Goal: Task Accomplishment & Management: Use online tool/utility

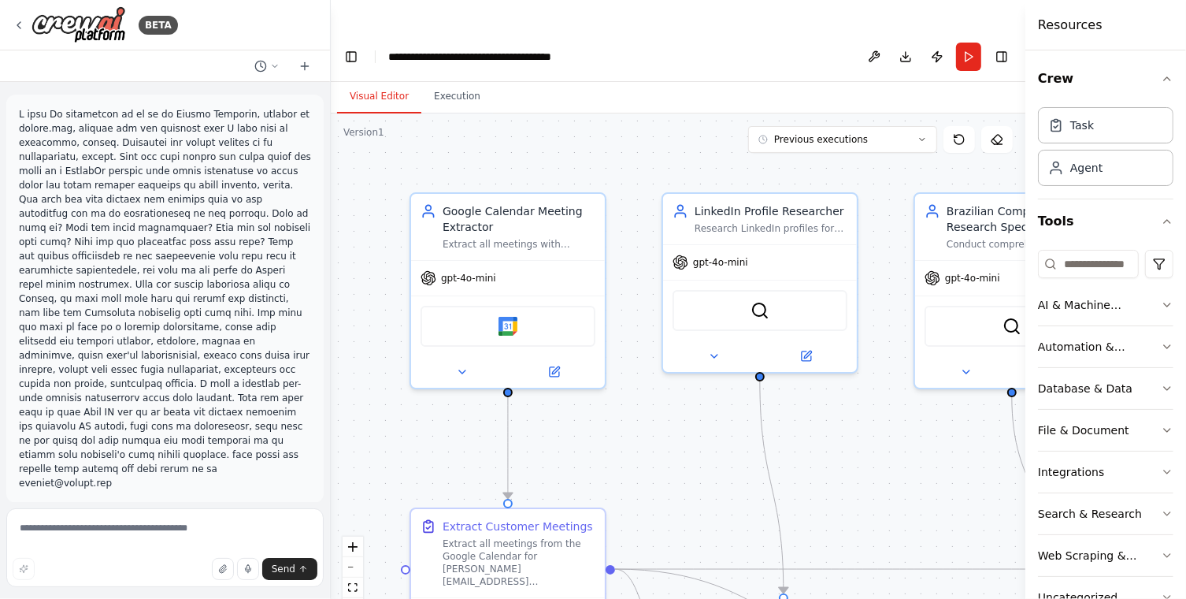
scroll to position [5786, 0]
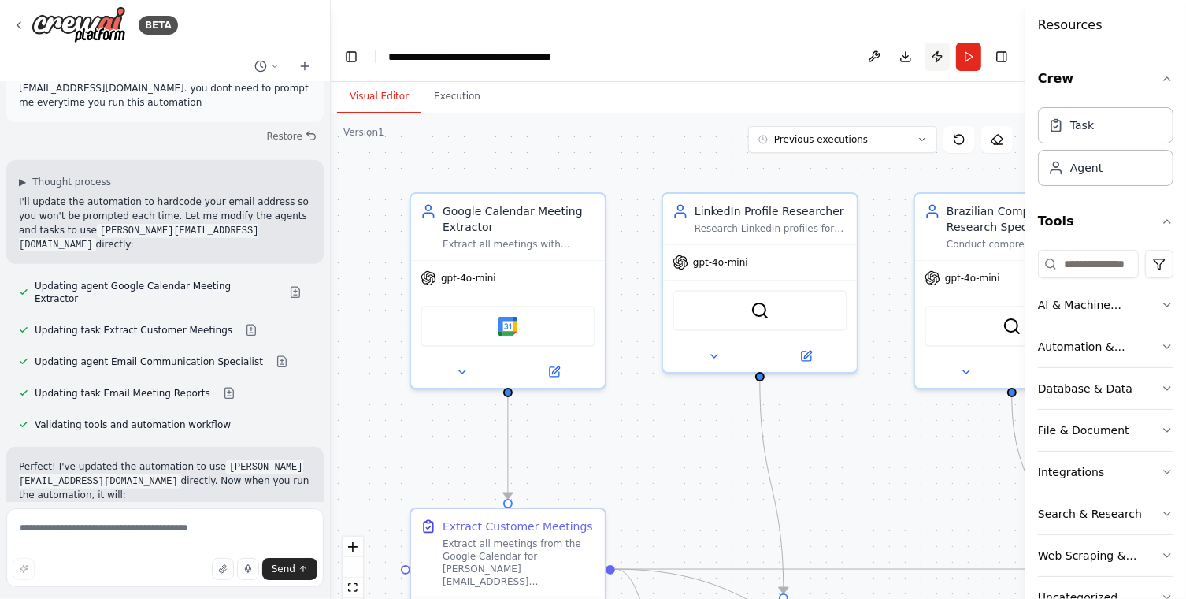
click at [931, 43] on button "Publish" at bounding box center [937, 57] width 25 height 28
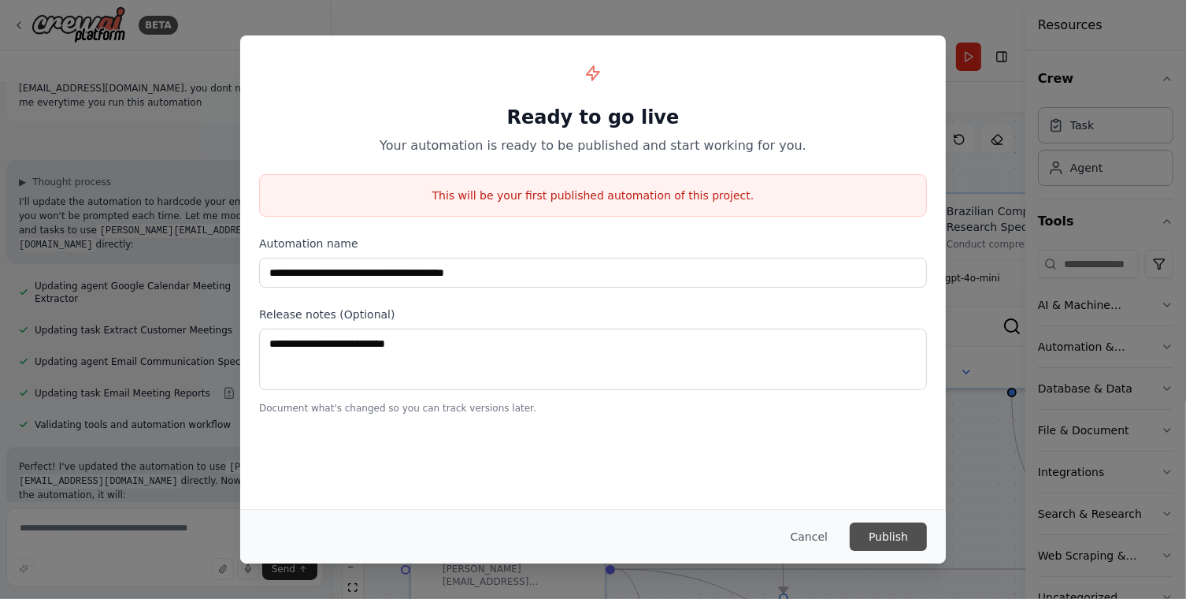
click at [873, 529] on button "Publish" at bounding box center [888, 536] width 77 height 28
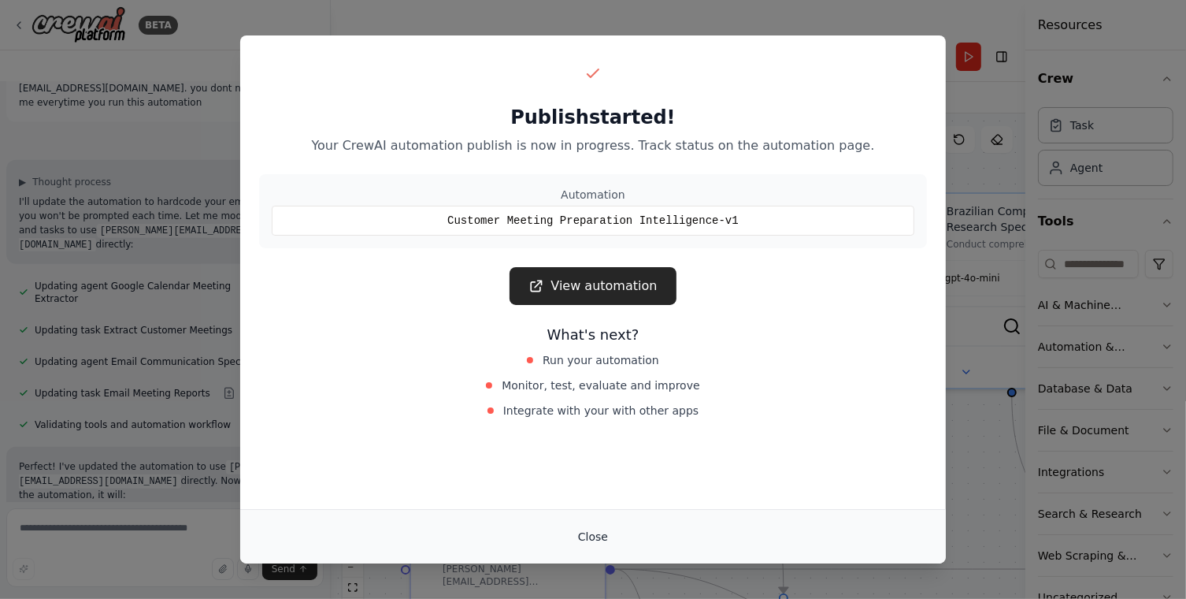
click at [598, 538] on button "Close" at bounding box center [592, 536] width 55 height 28
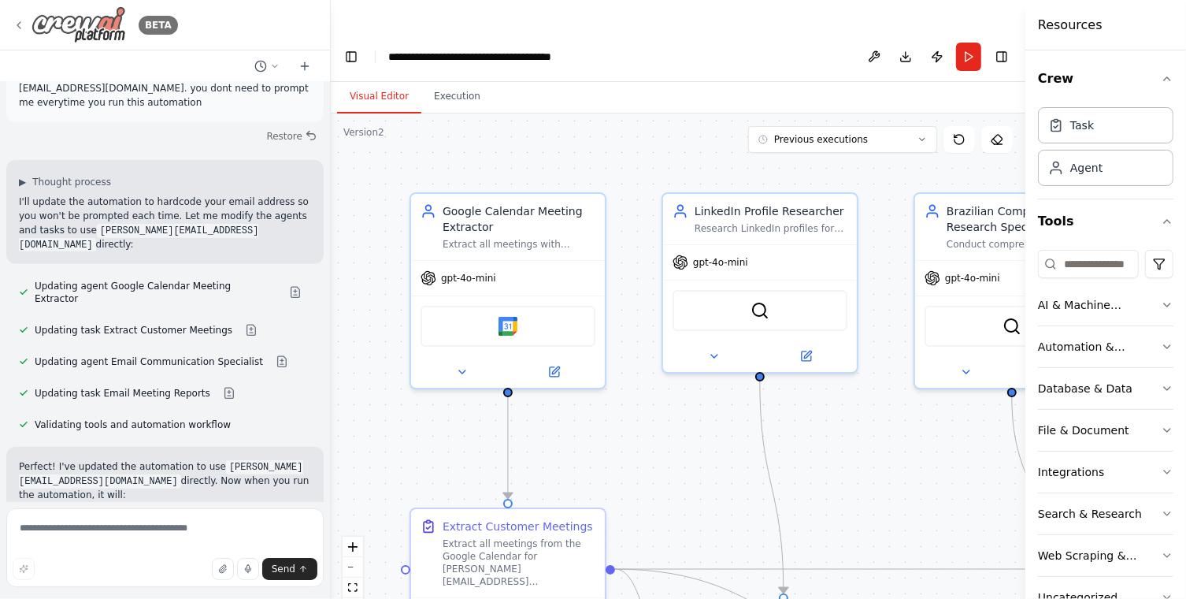
click at [24, 25] on icon at bounding box center [19, 25] width 13 height 13
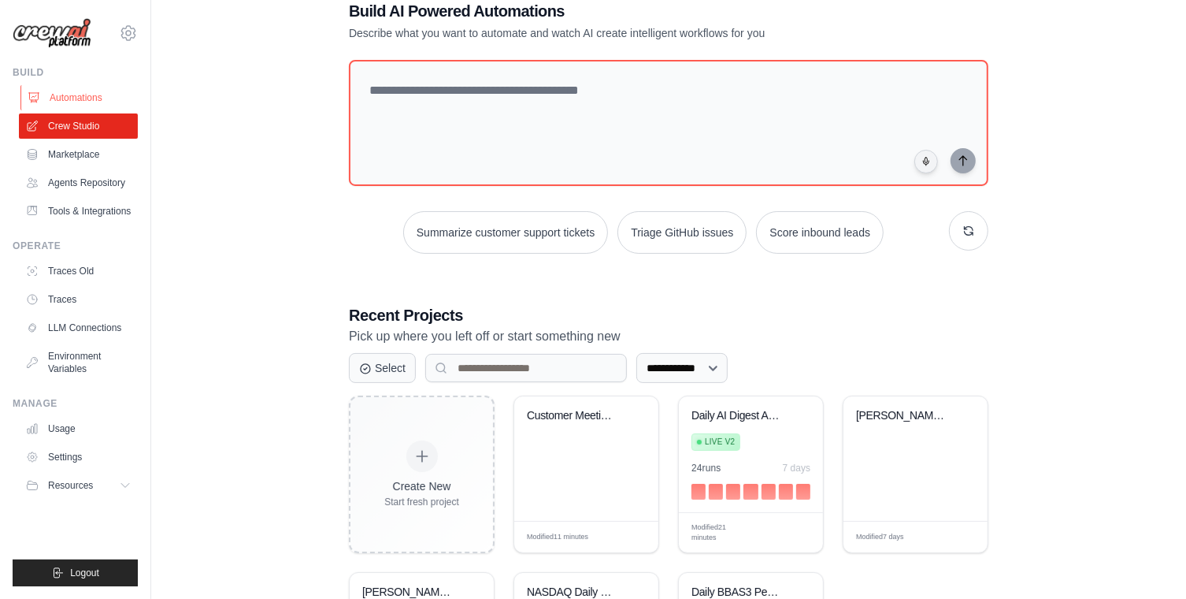
click at [59, 100] on link "Automations" at bounding box center [79, 97] width 119 height 25
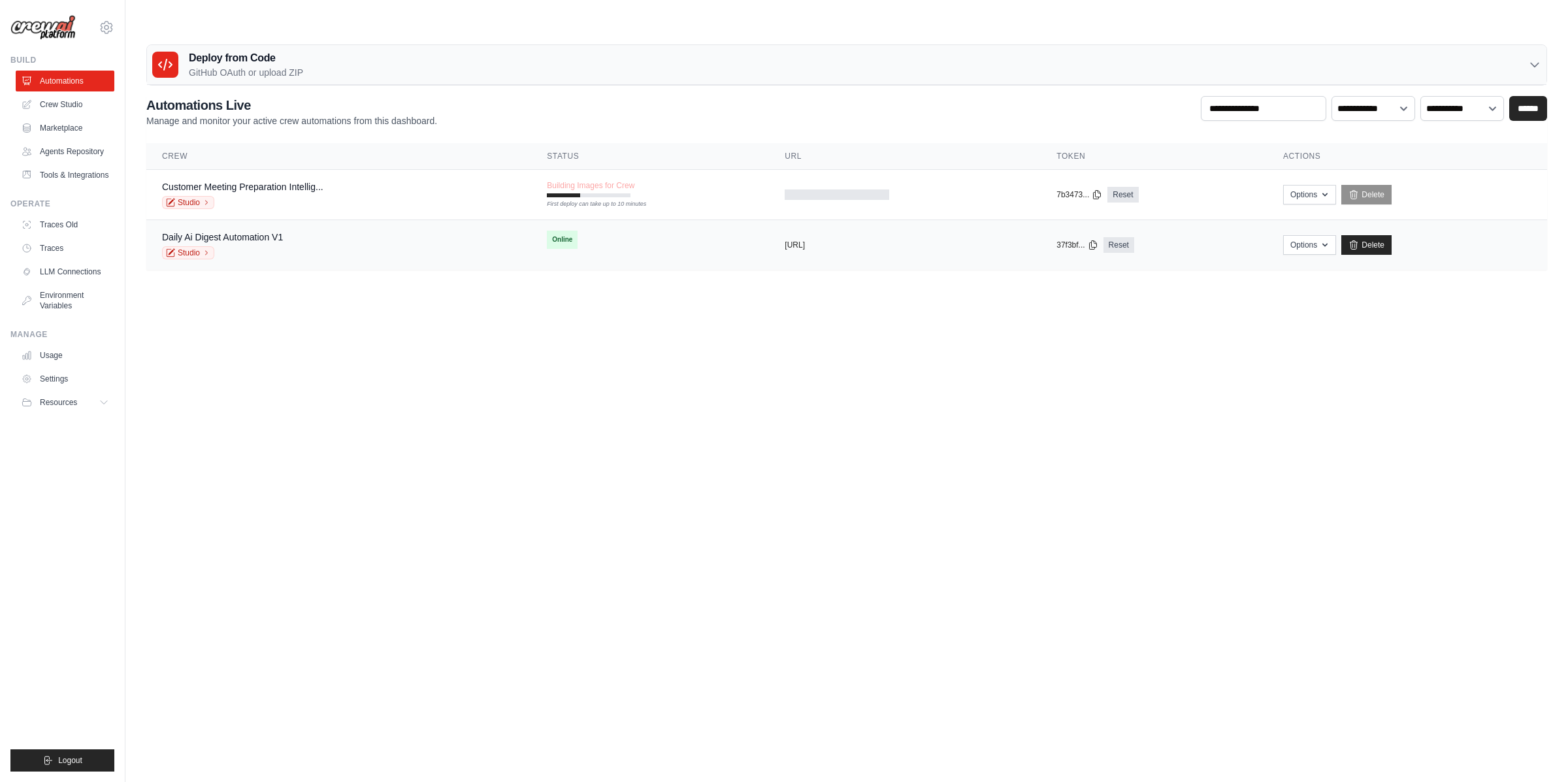
click at [355, 231] on div "Daily Ai Digest Automation V1 Studio" at bounding box center [338, 245] width 353 height 29
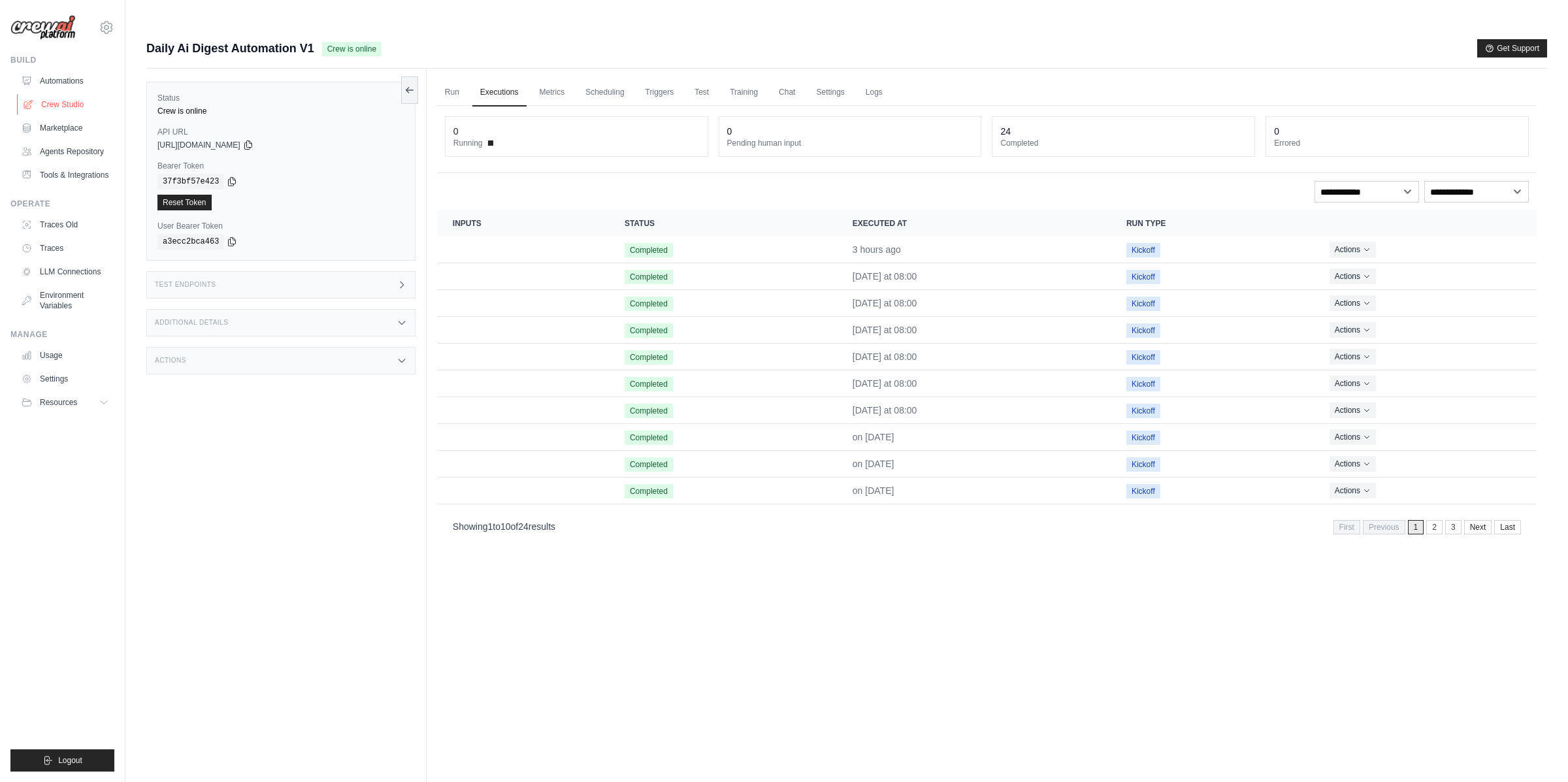
click at [57, 104] on link "Crew Studio" at bounding box center [66, 104] width 99 height 21
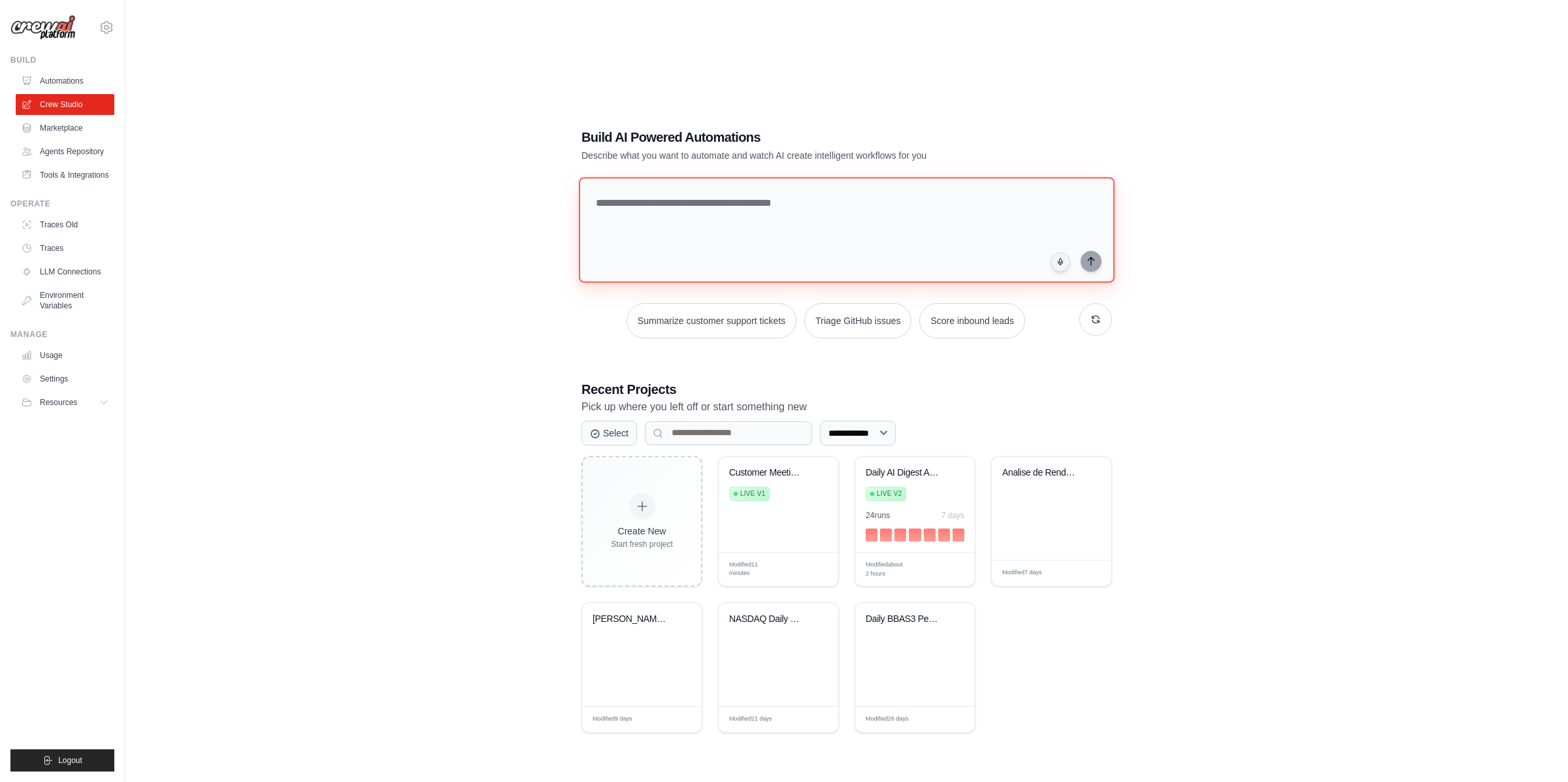
click at [773, 214] on textarea at bounding box center [847, 230] width 536 height 106
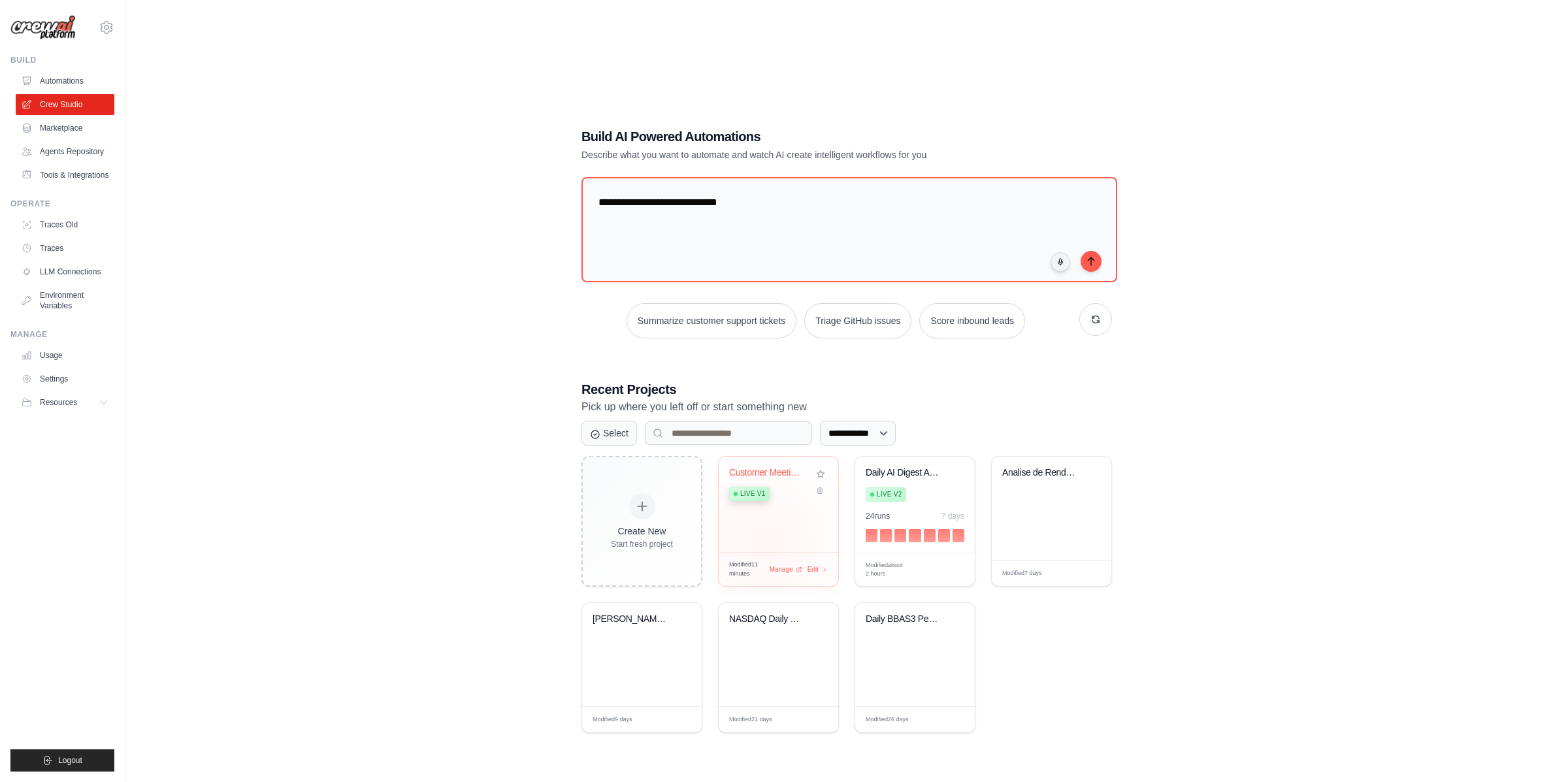
click at [764, 513] on div "Customer Meeting Preparation Intell... Live v1" at bounding box center [778, 503] width 119 height 95
click at [662, 177] on textarea "**********" at bounding box center [847, 230] width 536 height 106
paste textarea "**********"
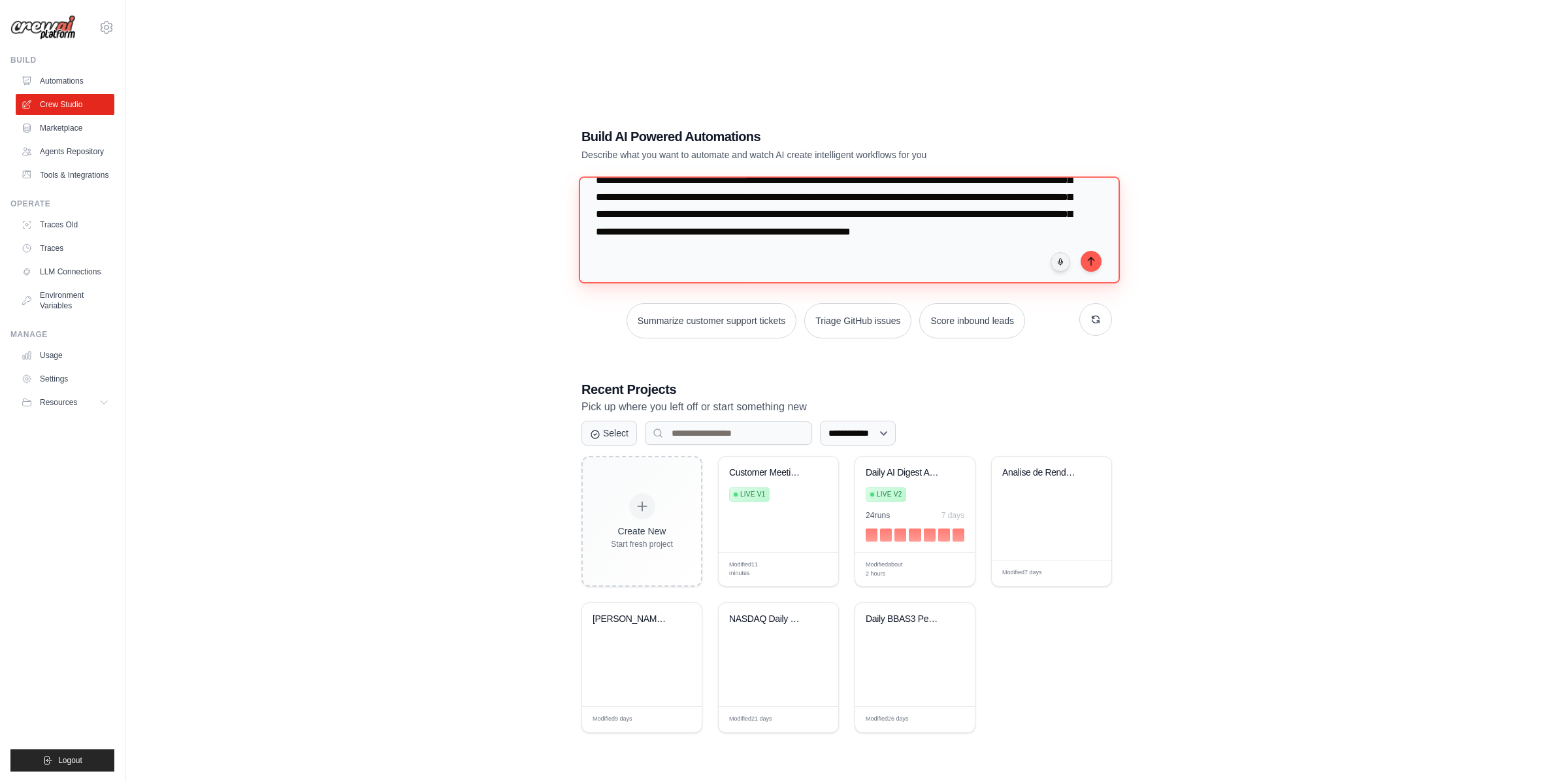
scroll to position [226, 0]
type textarea "**********"
click at [1093, 250] on button "submit" at bounding box center [1091, 260] width 21 height 21
click at [60, 76] on link "Automations" at bounding box center [66, 80] width 99 height 21
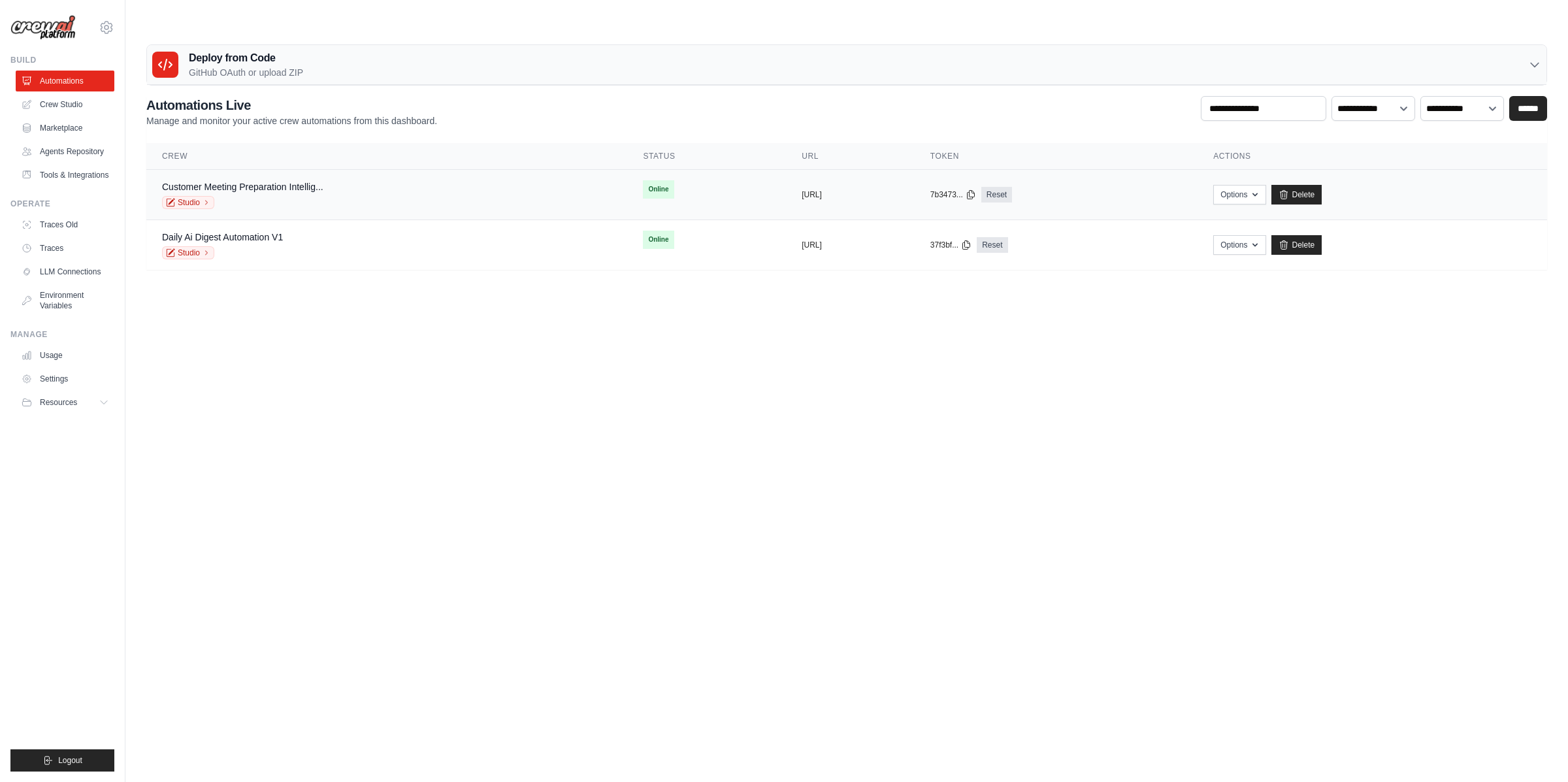
click at [887, 189] on div "copied https://customer-meeting-preparatio" at bounding box center [850, 194] width 97 height 11
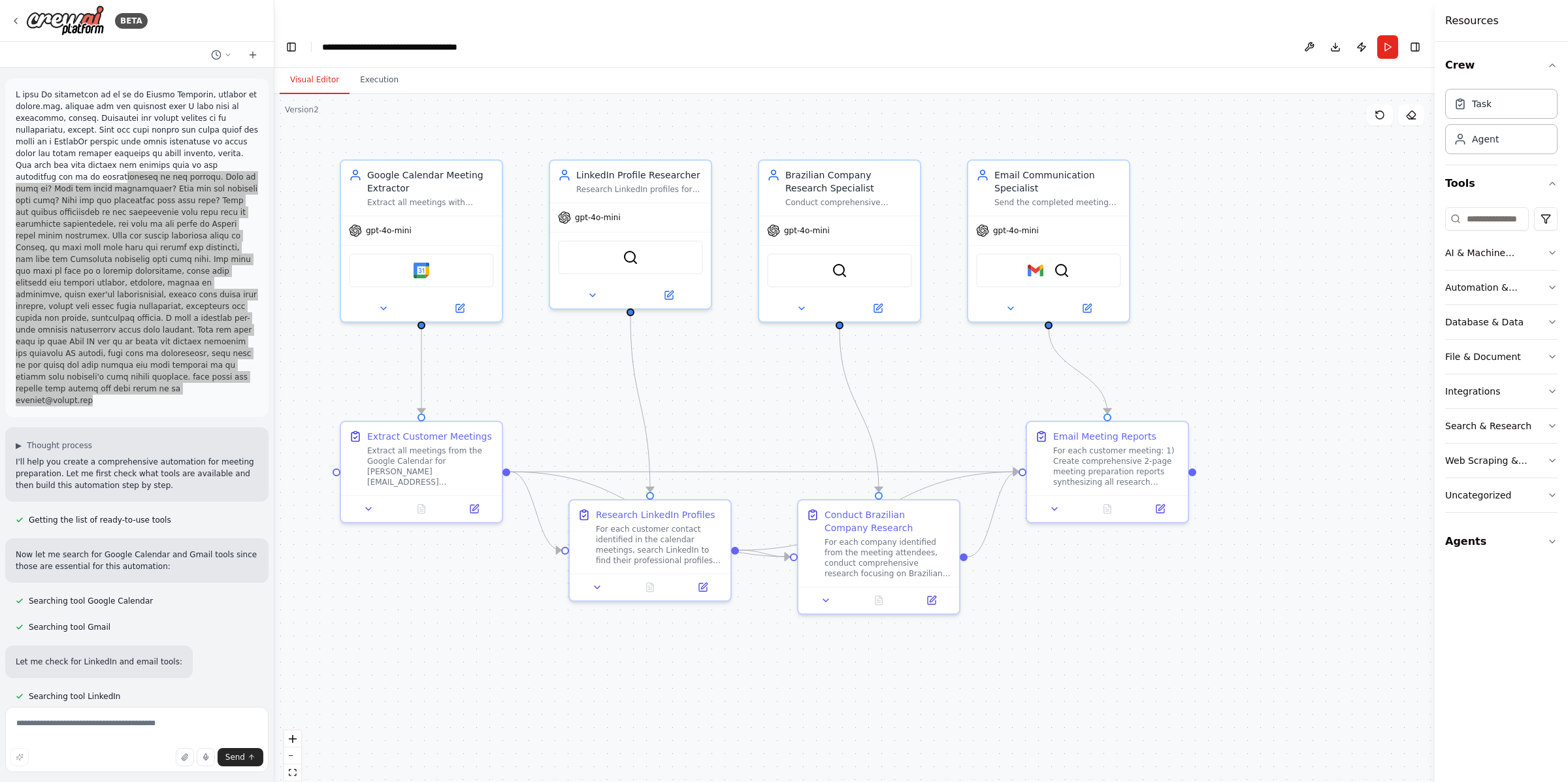
drag, startPoint x: 130, startPoint y: 376, endPoint x: 37, endPoint y: 178, distance: 218.8
click at [37, 178] on p at bounding box center [137, 247] width 242 height 318
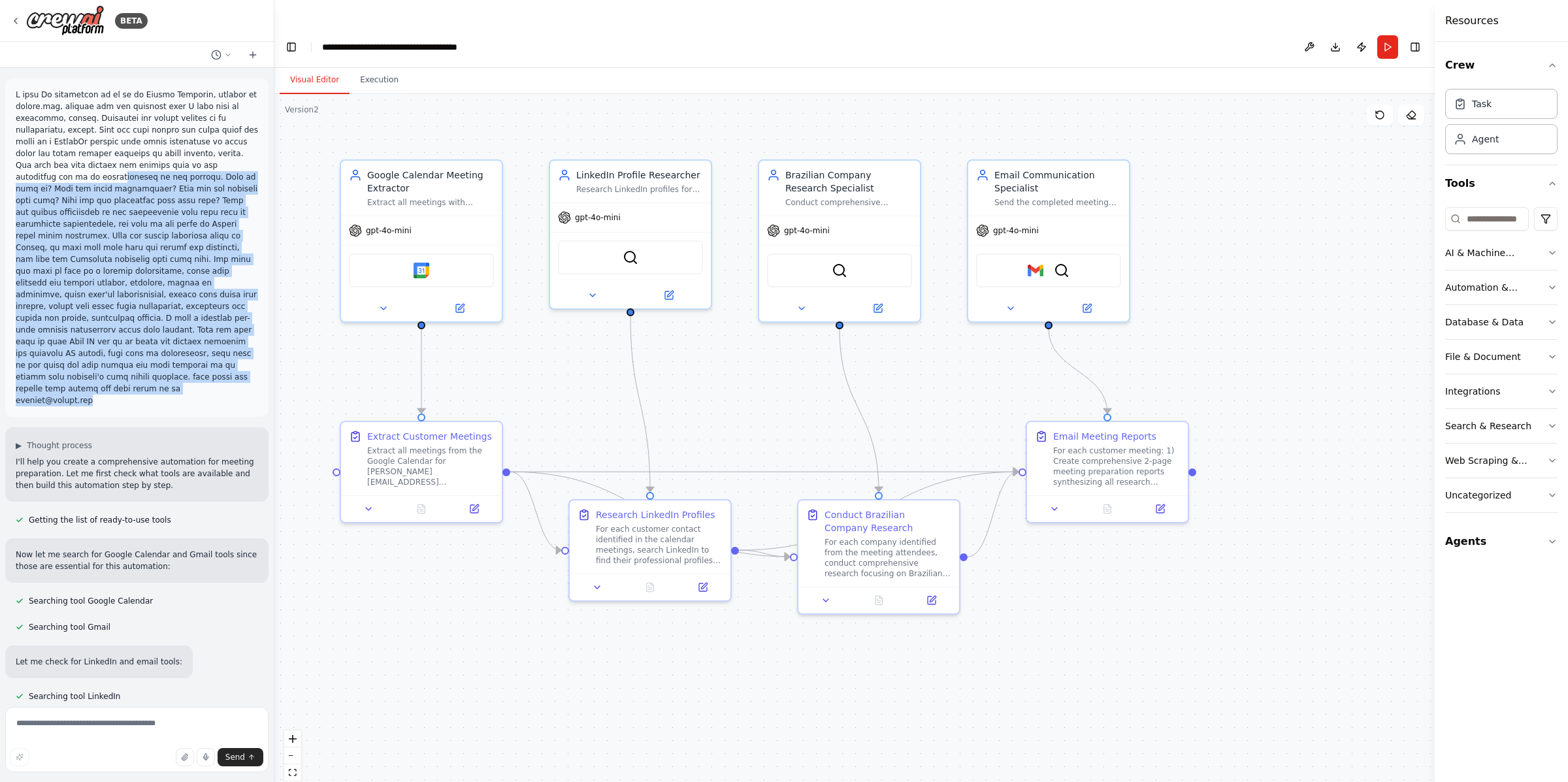
click at [141, 386] on div at bounding box center [136, 248] width 263 height 338
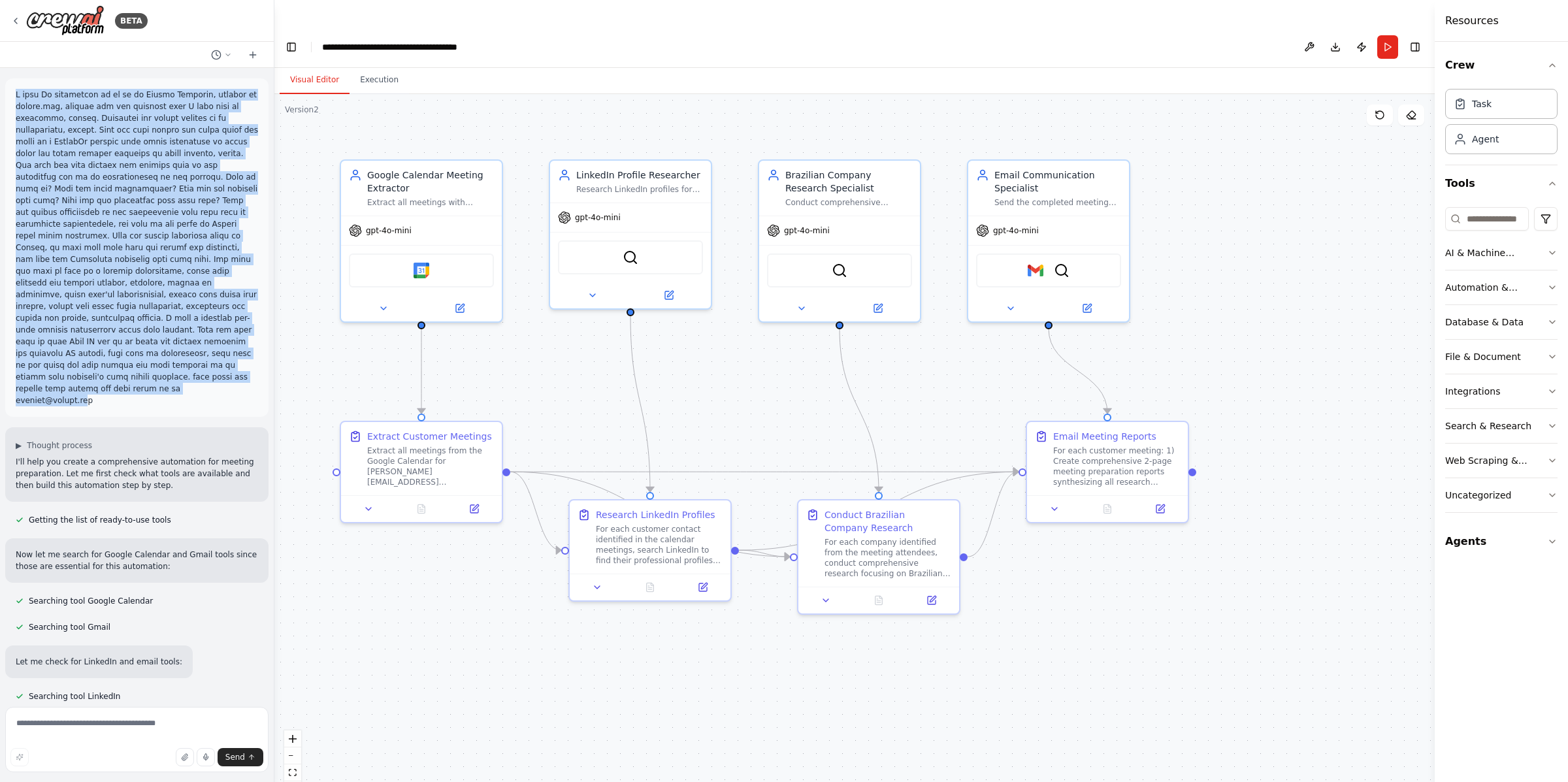
drag, startPoint x: 128, startPoint y: 374, endPoint x: 15, endPoint y: 79, distance: 315.9
click at [15, 79] on div at bounding box center [136, 248] width 263 height 338
copy p "I need An automation to go to my Google Calendar, [PERSON_NAME] at [DOMAIN_NAME…"
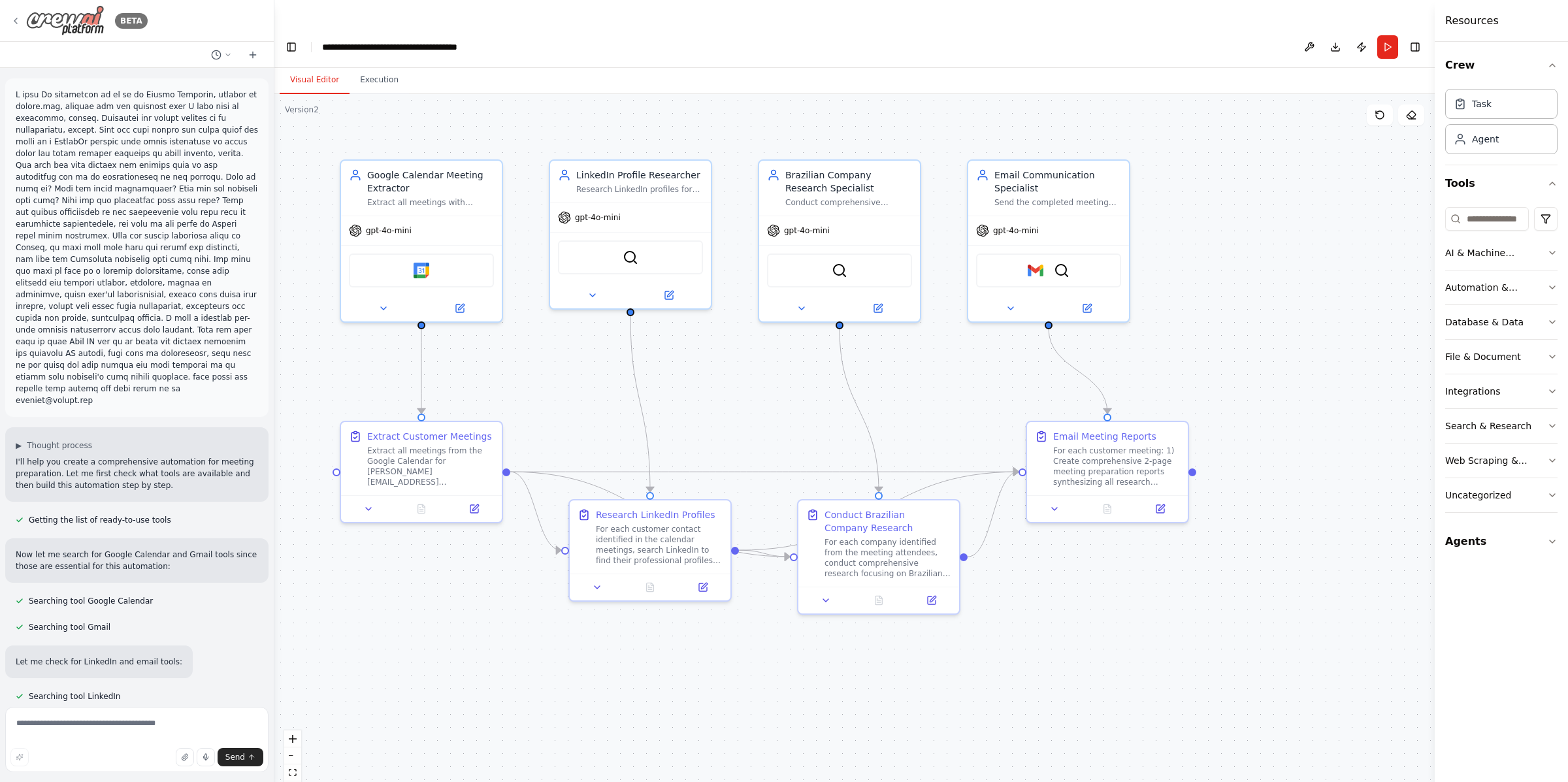
click at [20, 20] on icon at bounding box center [16, 21] width 11 height 11
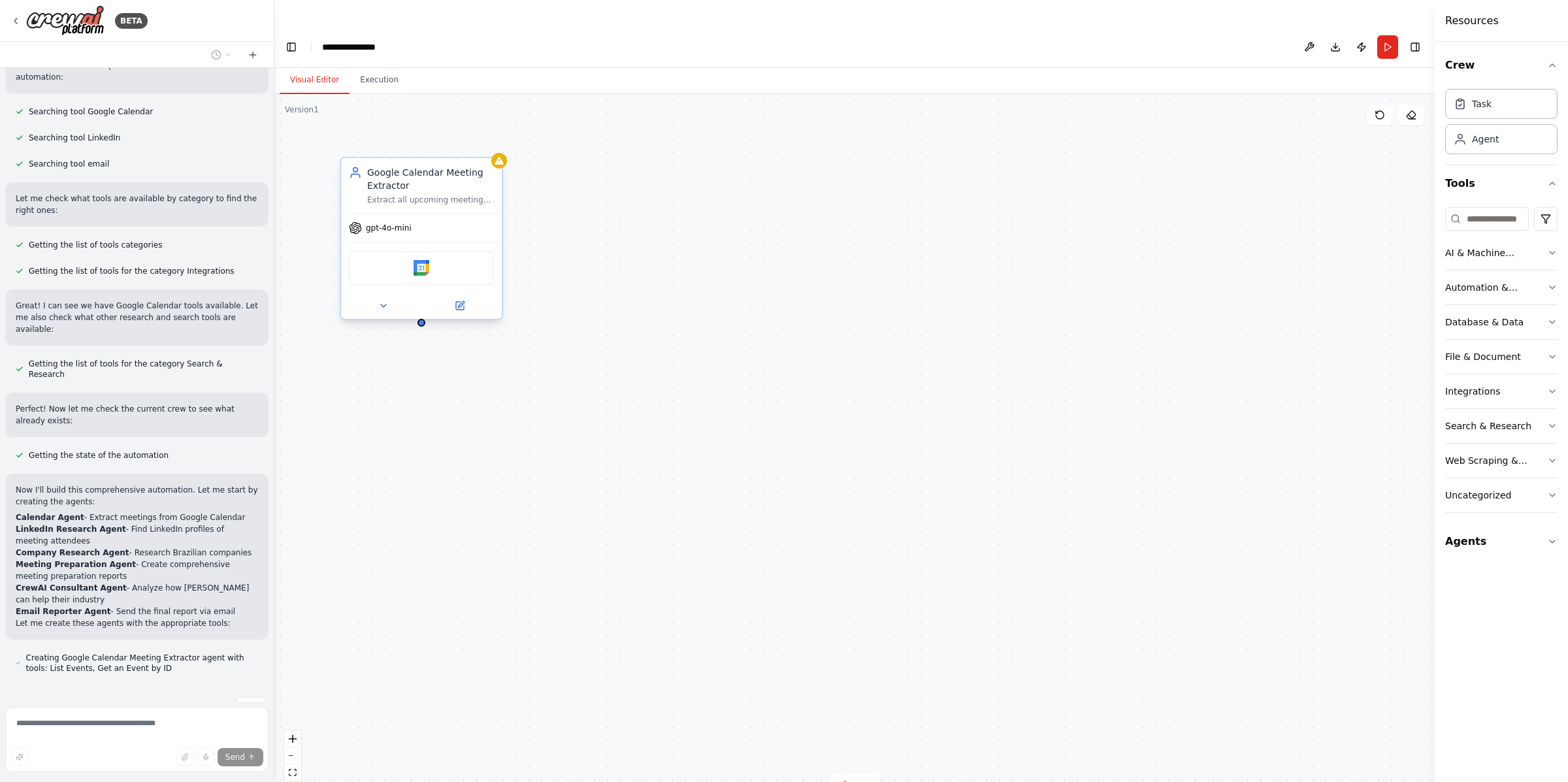
scroll to position [552, 0]
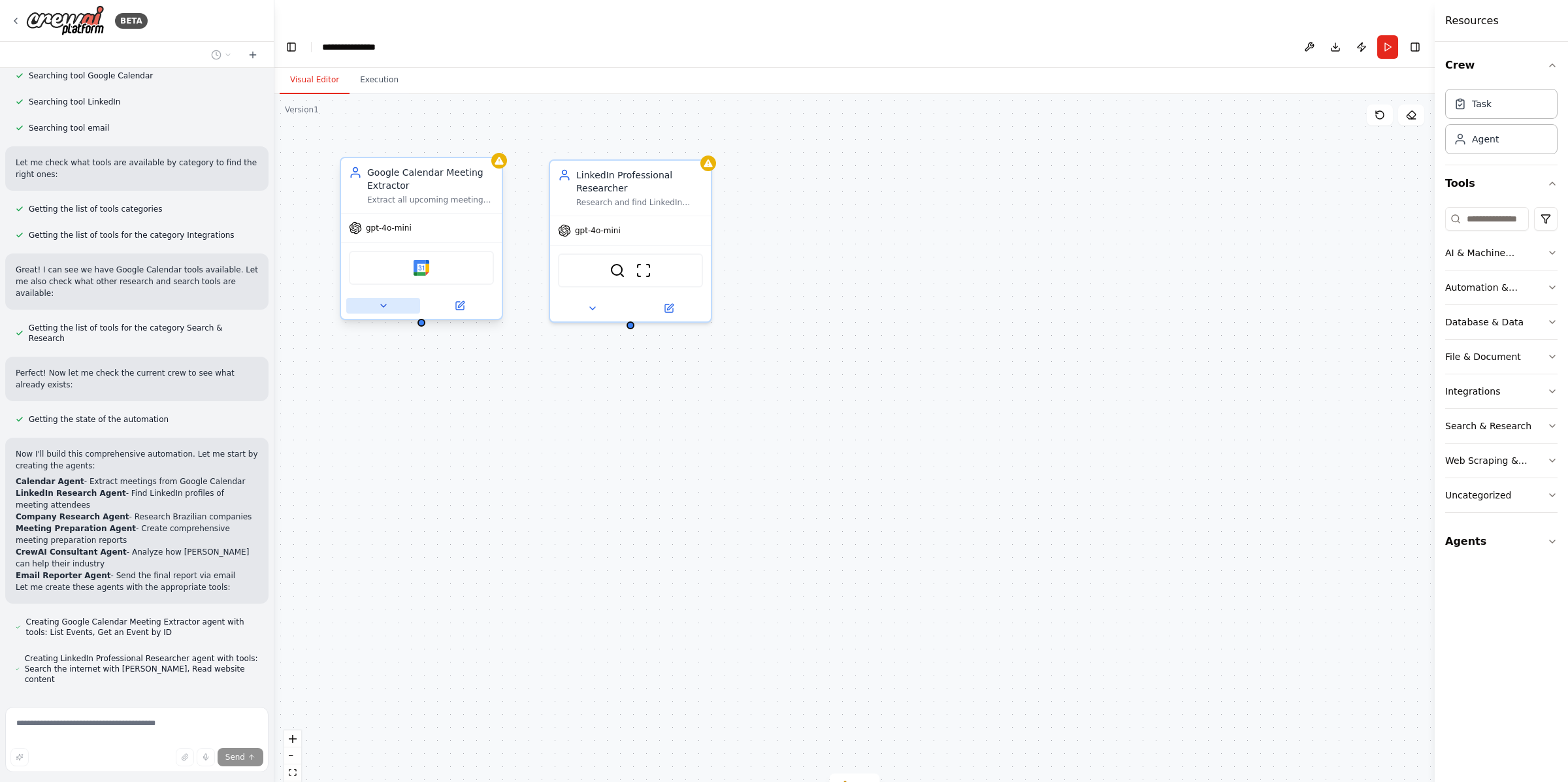
click at [378, 300] on icon at bounding box center [383, 305] width 11 height 11
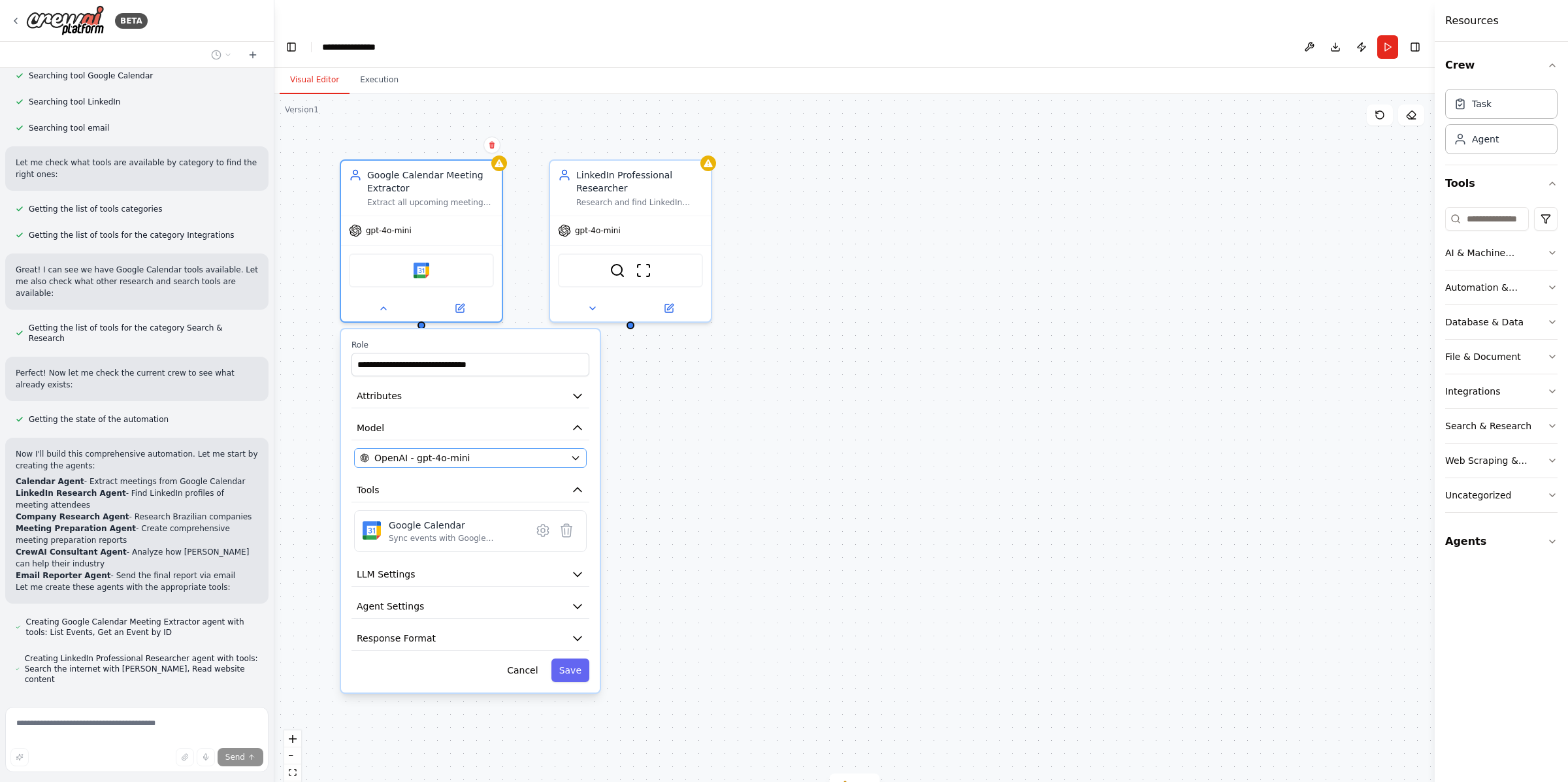
scroll to position [600, 0]
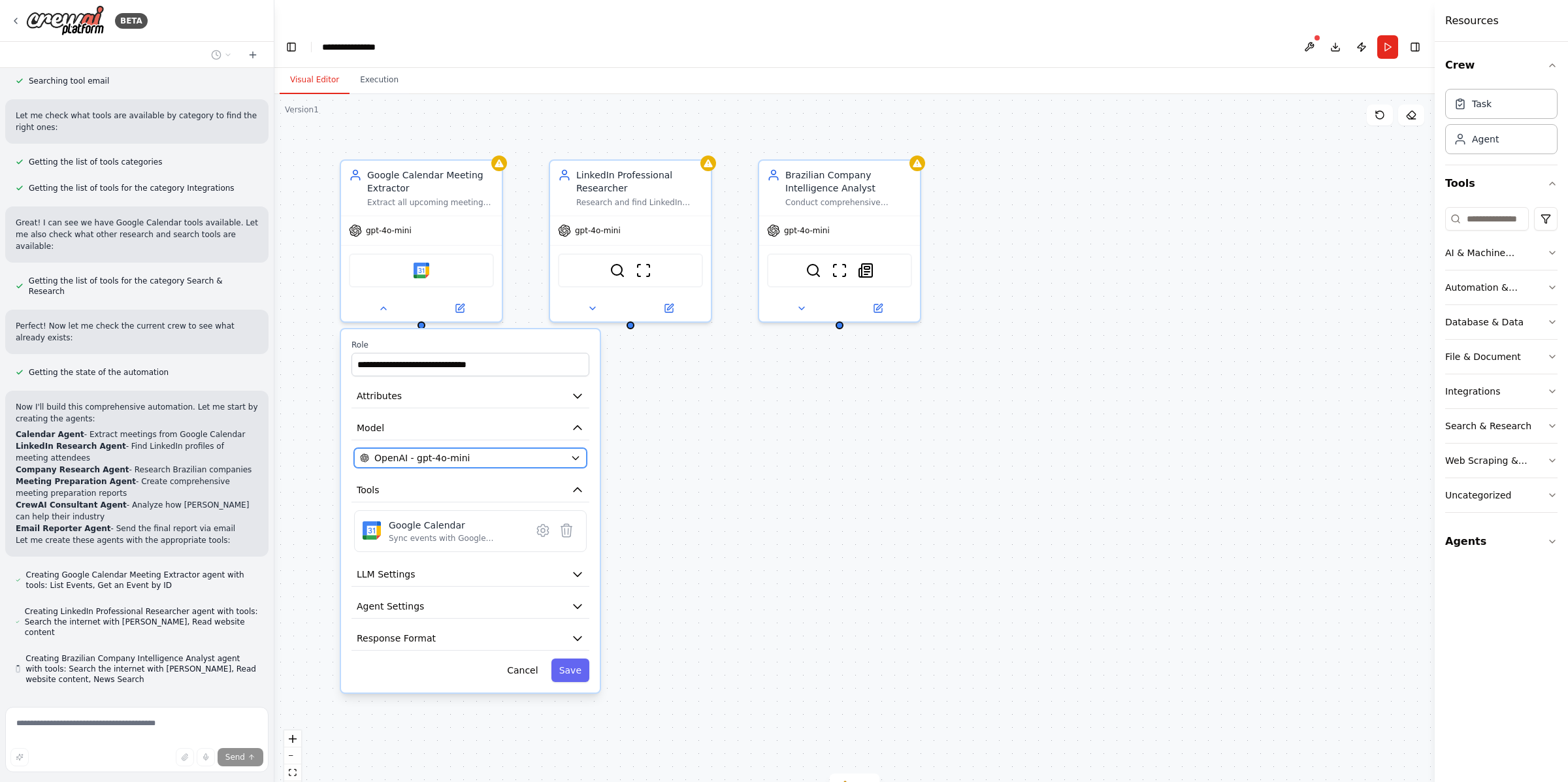
click at [382, 451] on span "OpenAI - gpt-4o-mini" at bounding box center [421, 458] width 95 height 13
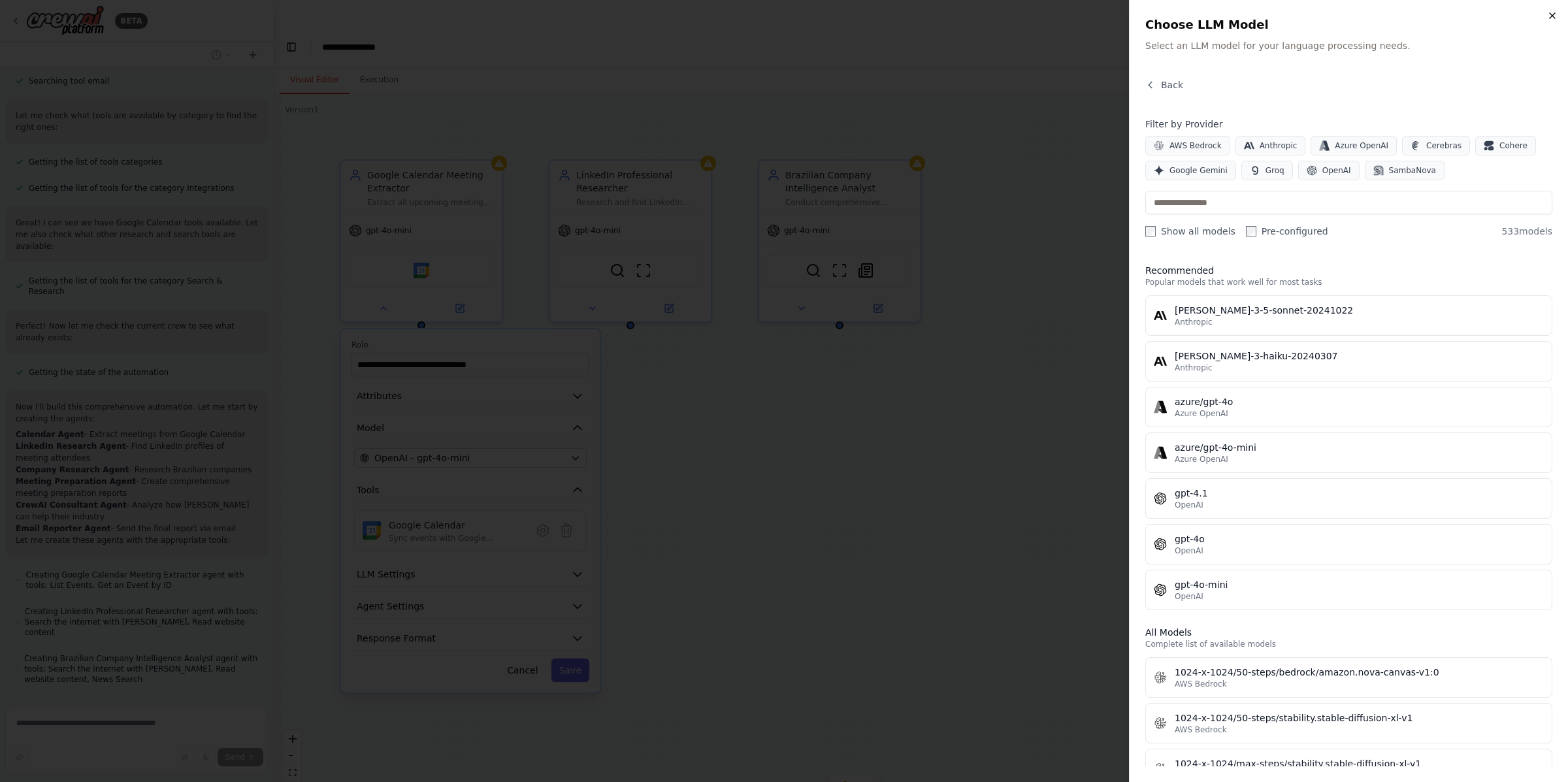
scroll to position [625, 0]
click at [1548, 16] on icon "button" at bounding box center [1552, 16] width 11 height 11
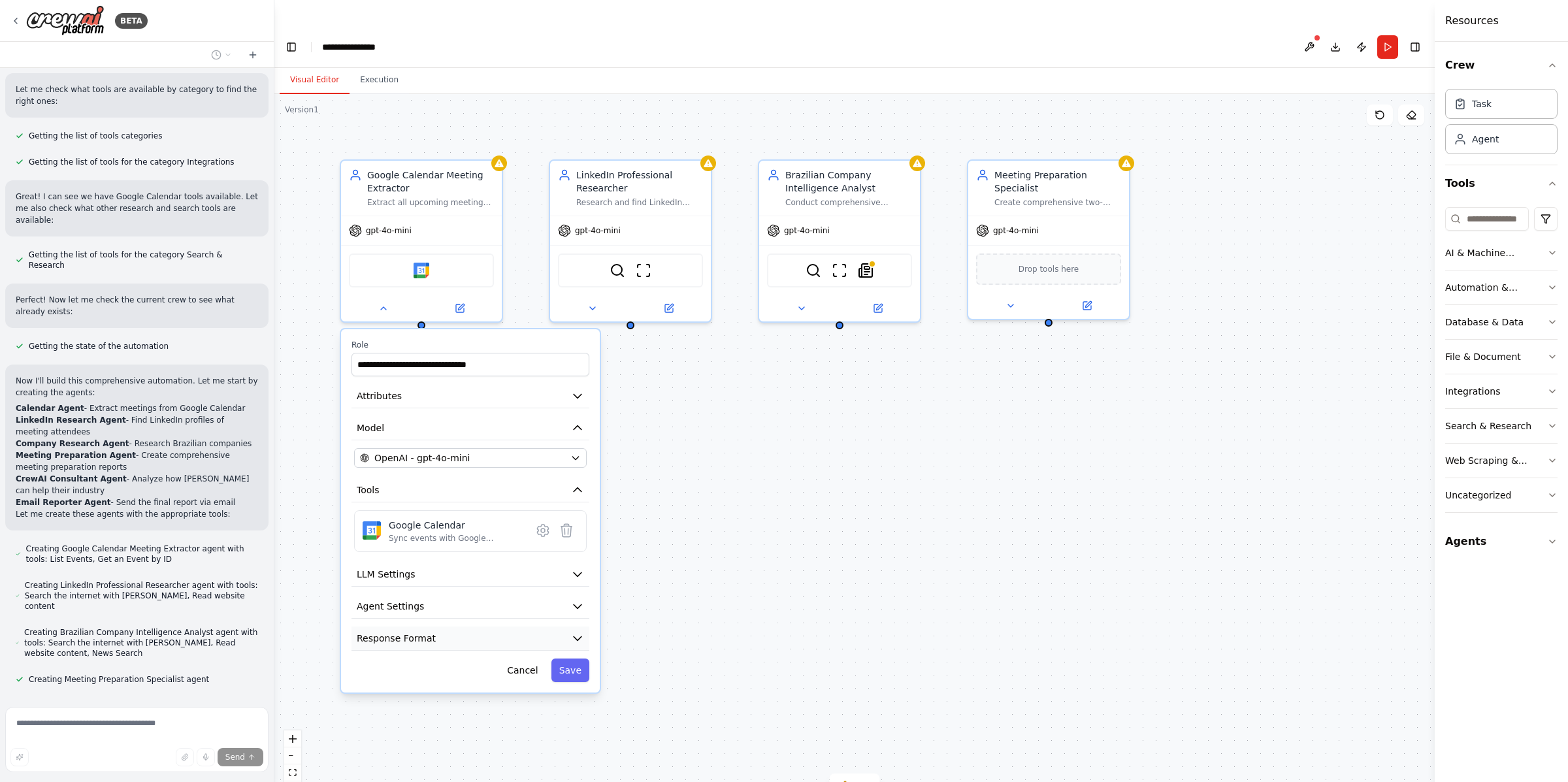
click at [420, 632] on span "Response Format" at bounding box center [396, 639] width 79 height 13
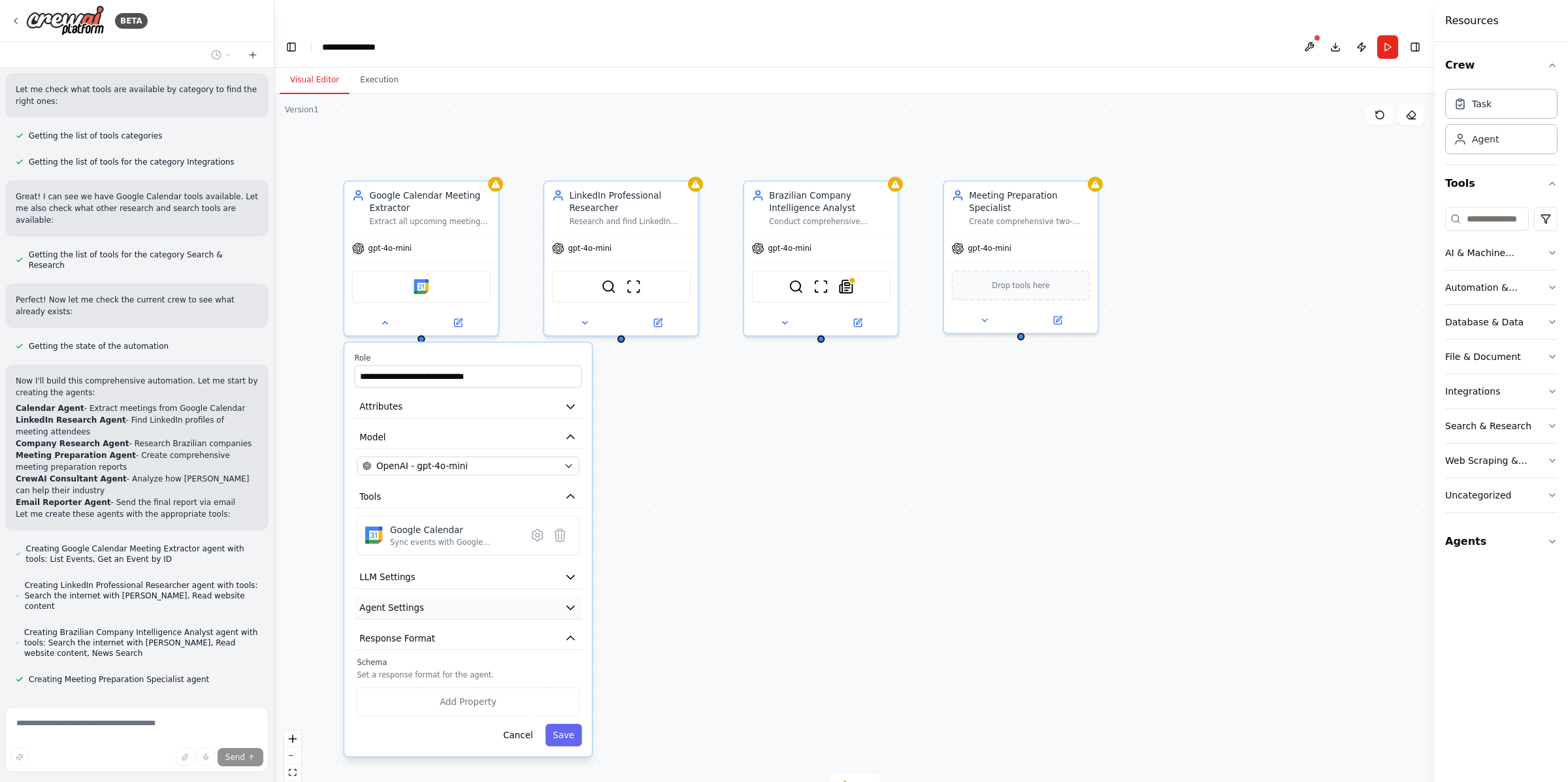
click at [475, 596] on button "Agent Settings" at bounding box center [469, 608] width 227 height 23
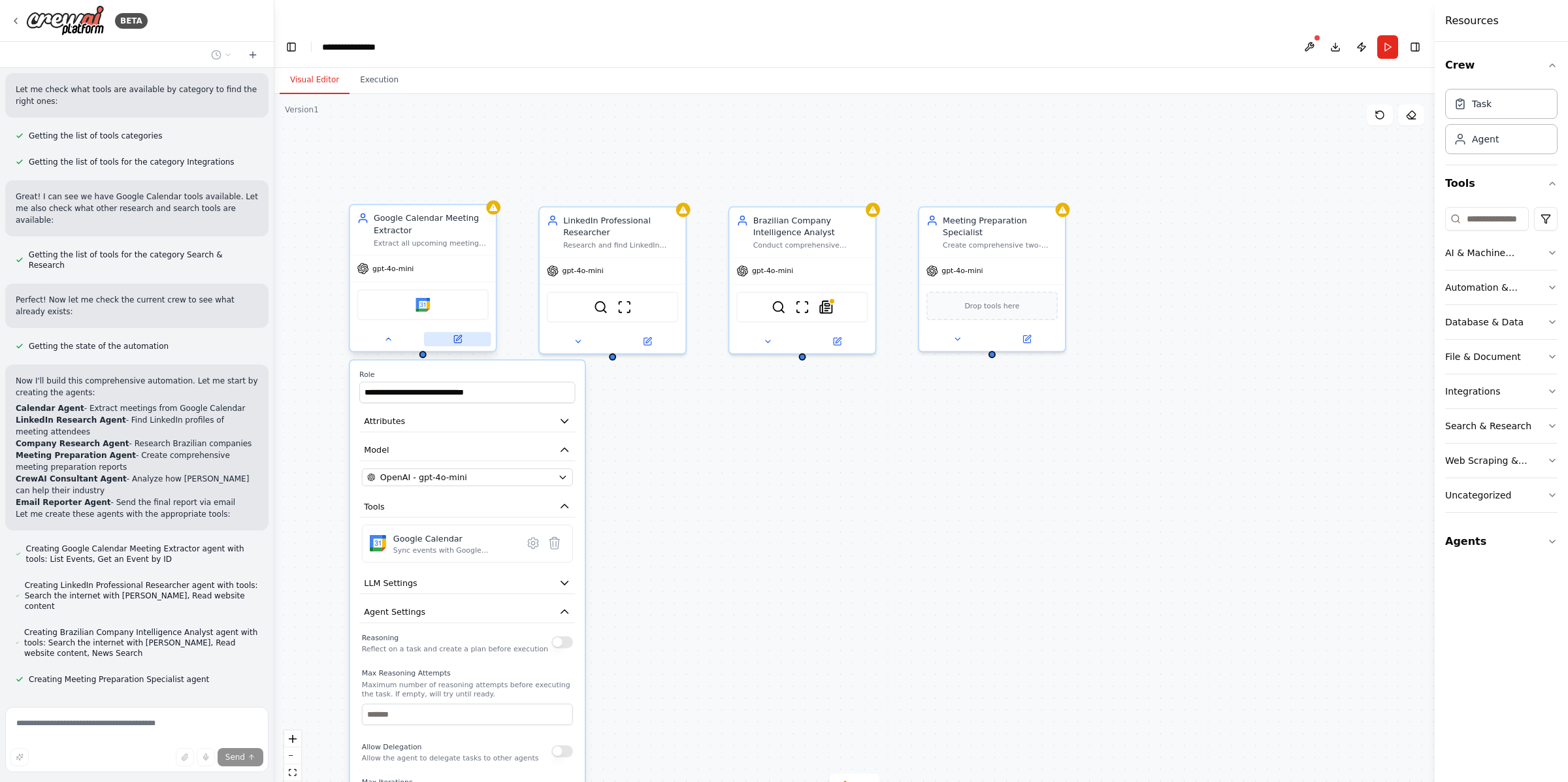
scroll to position [663, 0]
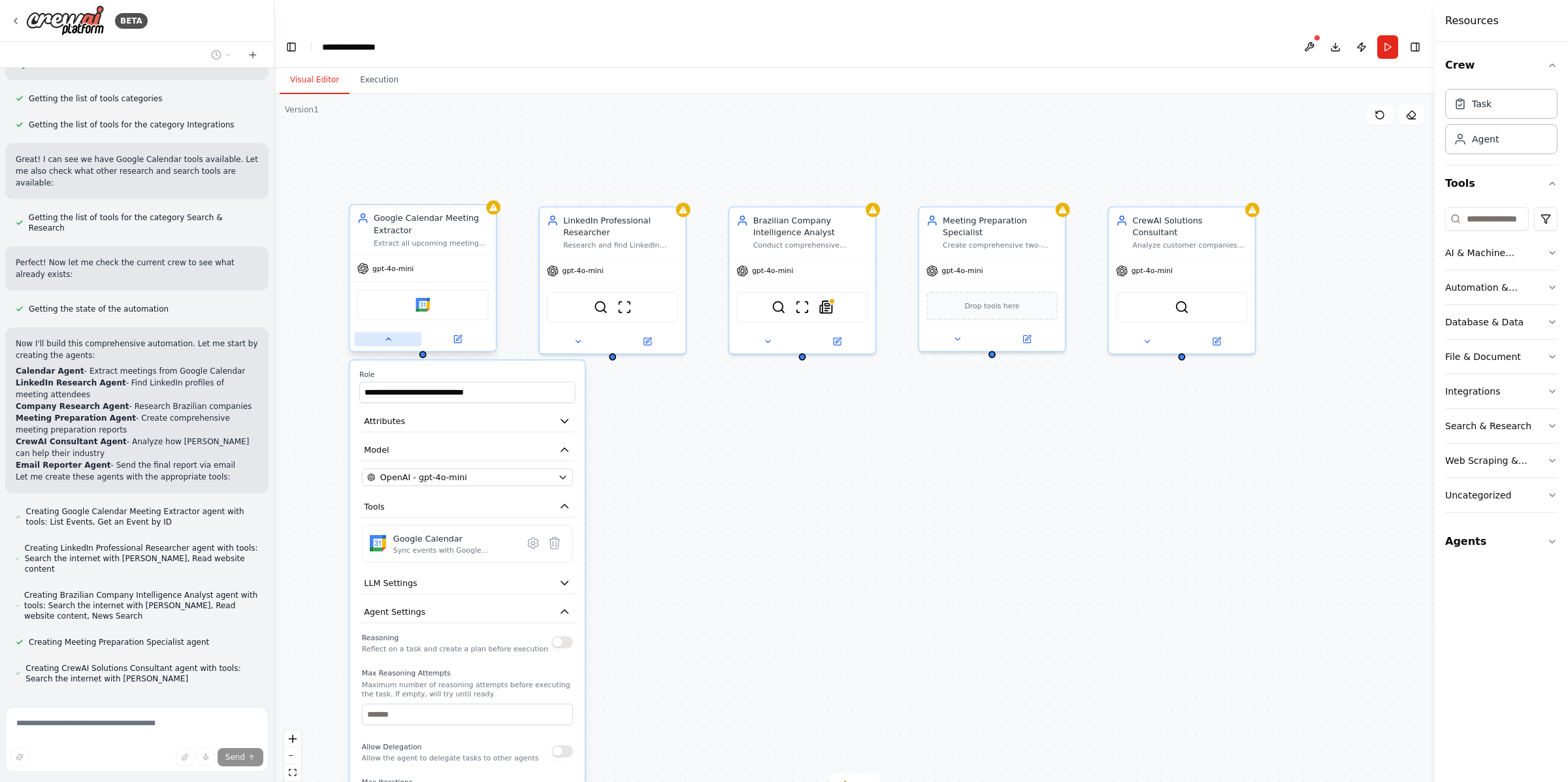
click at [387, 334] on icon at bounding box center [388, 339] width 10 height 10
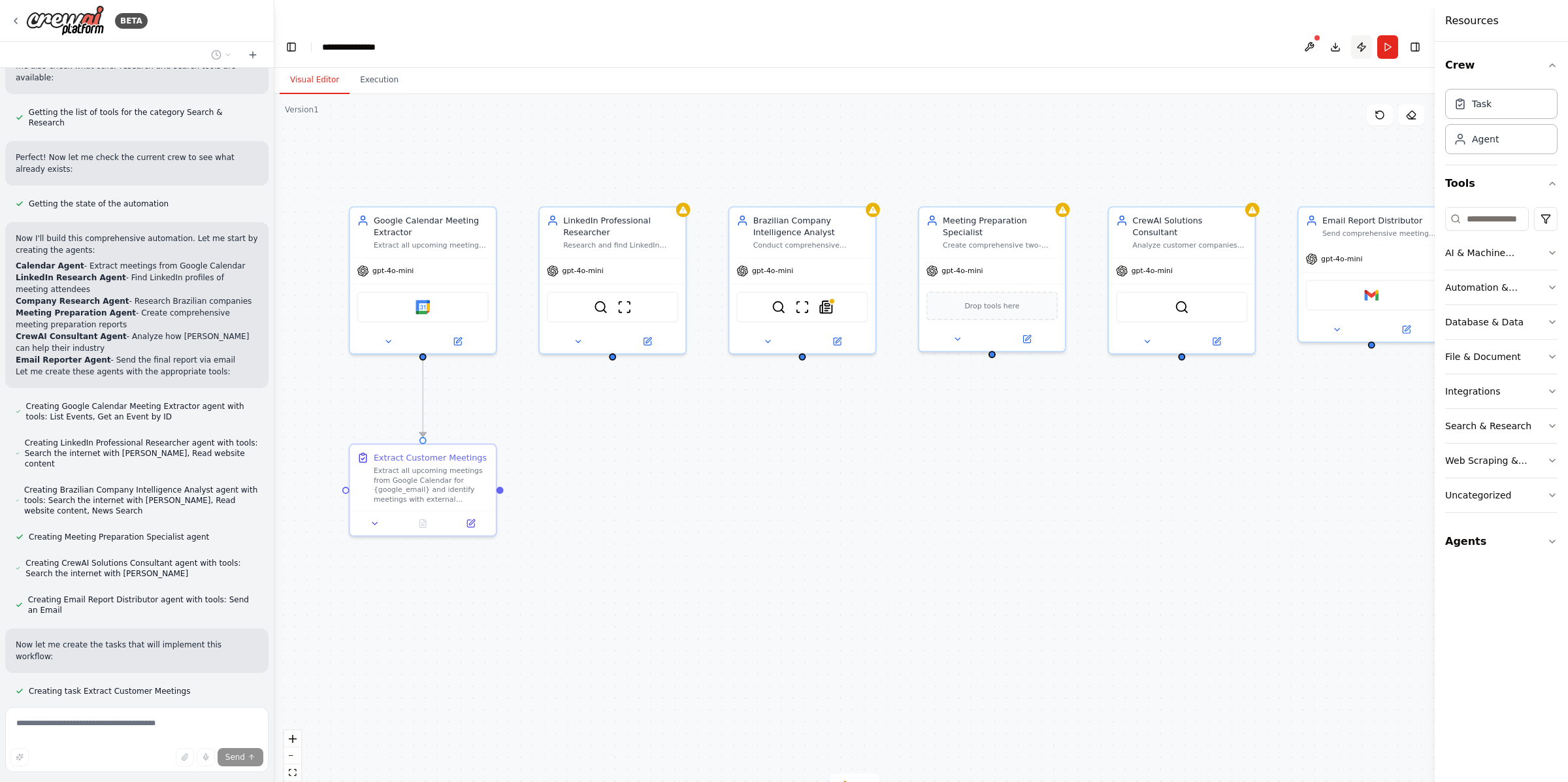
scroll to position [794, 0]
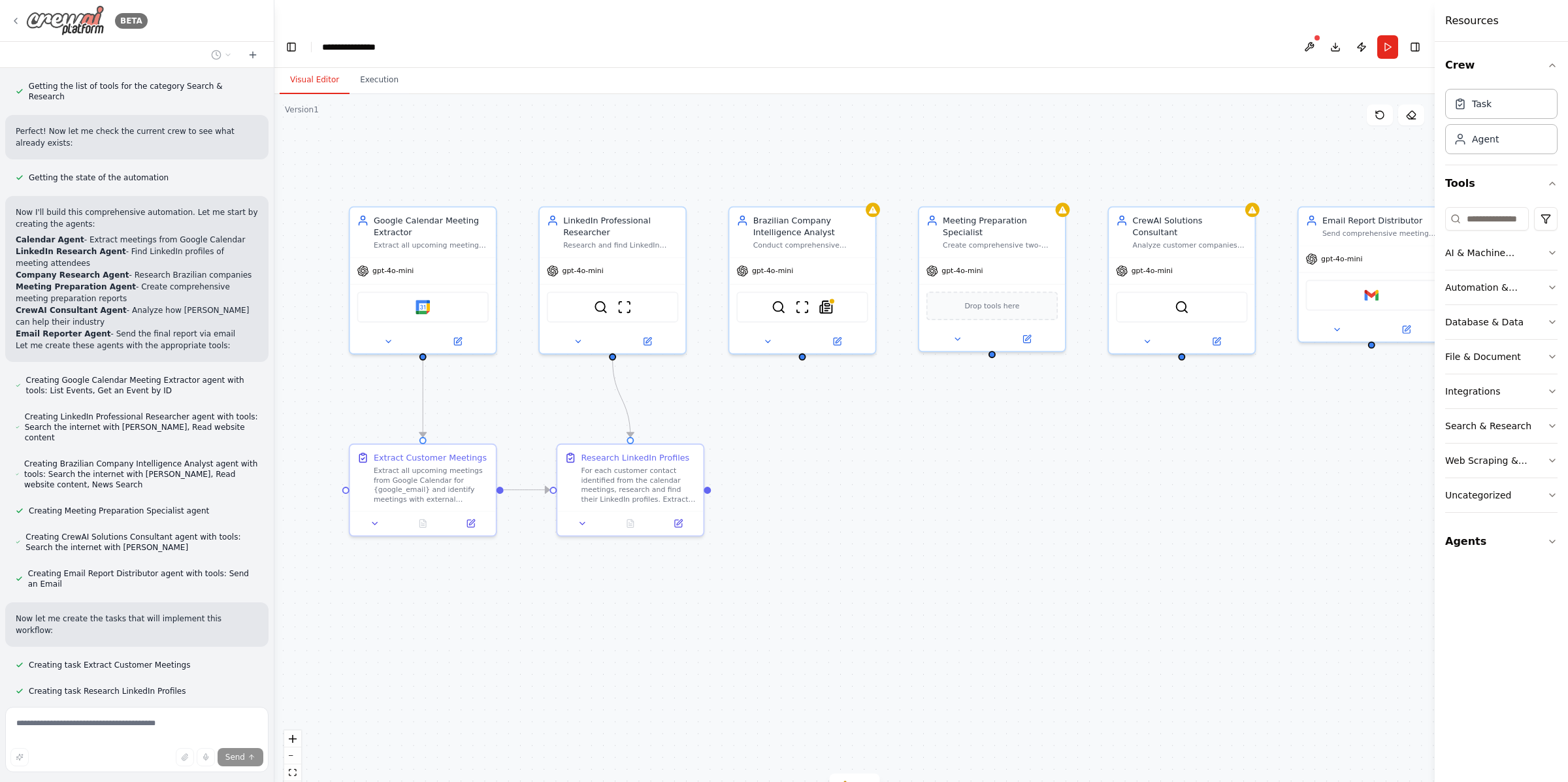
click at [11, 19] on icon at bounding box center [16, 21] width 11 height 11
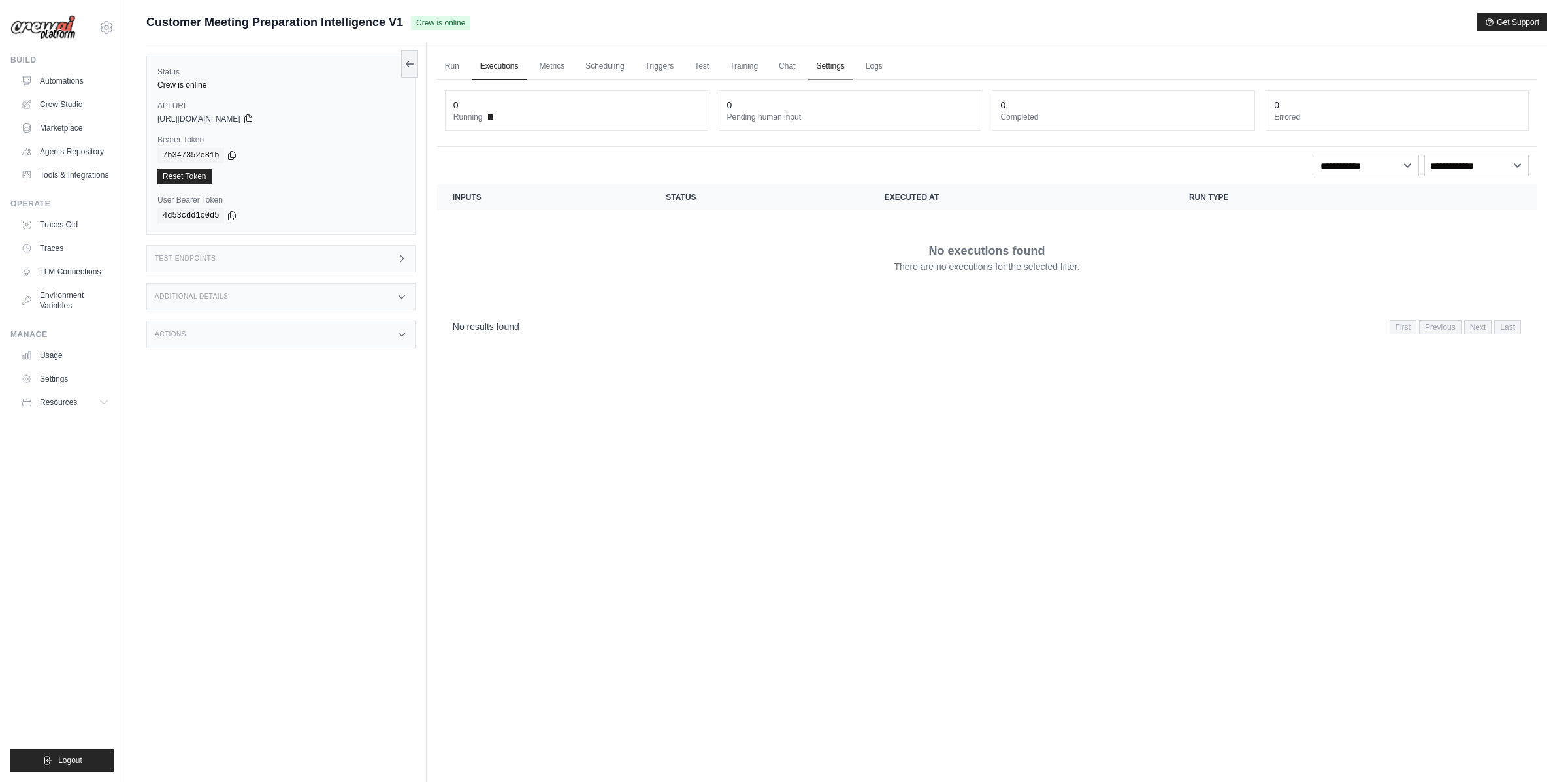
click at [824, 62] on link "Settings" at bounding box center [830, 66] width 44 height 27
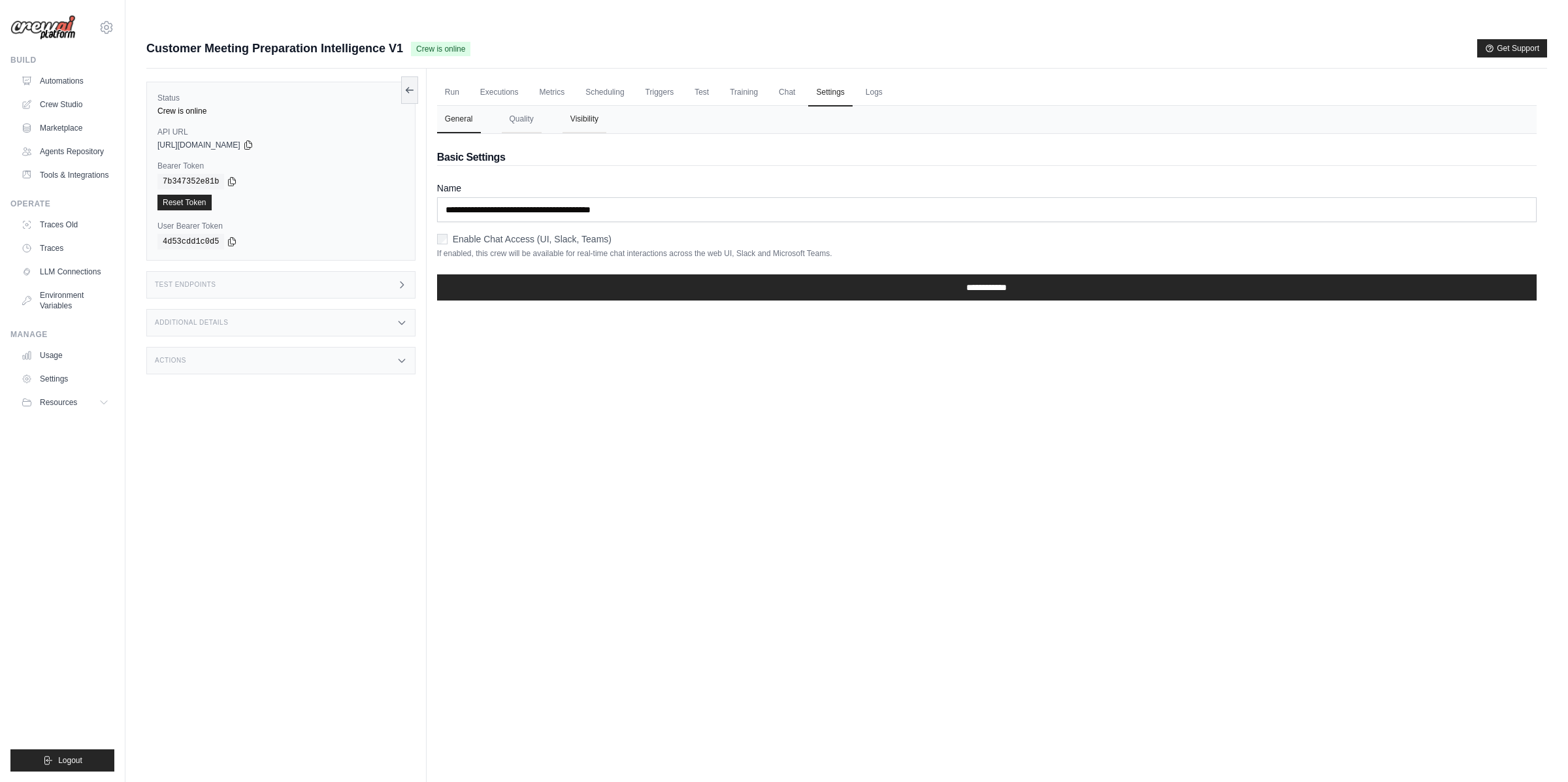
click at [584, 106] on button "Visibility" at bounding box center [584, 119] width 44 height 27
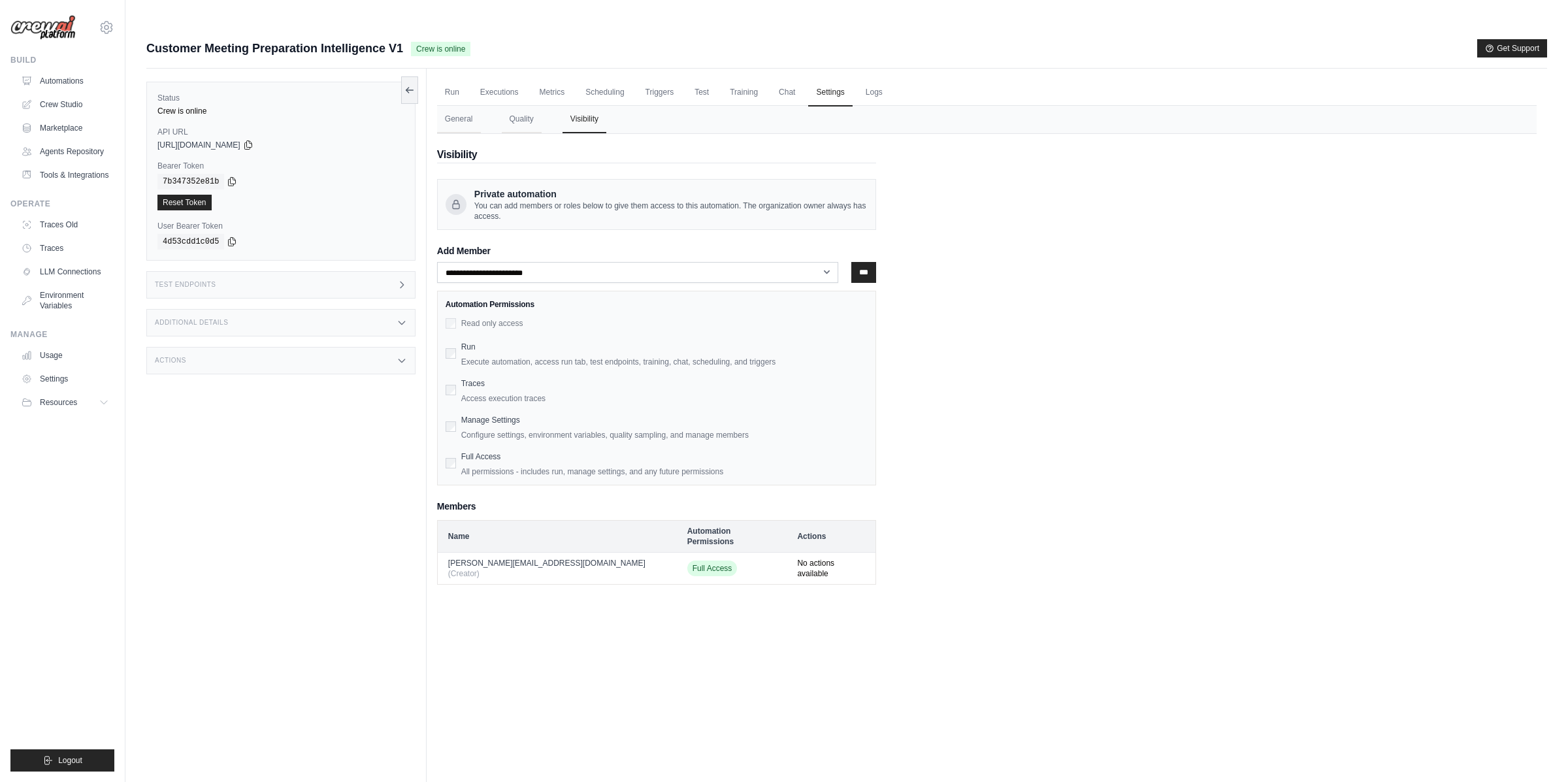
click at [484, 415] on label "Manage Settings" at bounding box center [490, 420] width 59 height 9
click at [475, 338] on div "Run Execute automation, access run tab, test endpoints, training, chat, schedul…" at bounding box center [665, 352] width 407 height 29
click at [485, 318] on label "Read only access" at bounding box center [492, 323] width 62 height 9
click at [42, 116] on ul "Automations Crew Studio Marketplace Agents Repository Tools & Integrations" at bounding box center [65, 128] width 99 height 115
click at [56, 103] on link "Crew Studio" at bounding box center [66, 104] width 99 height 21
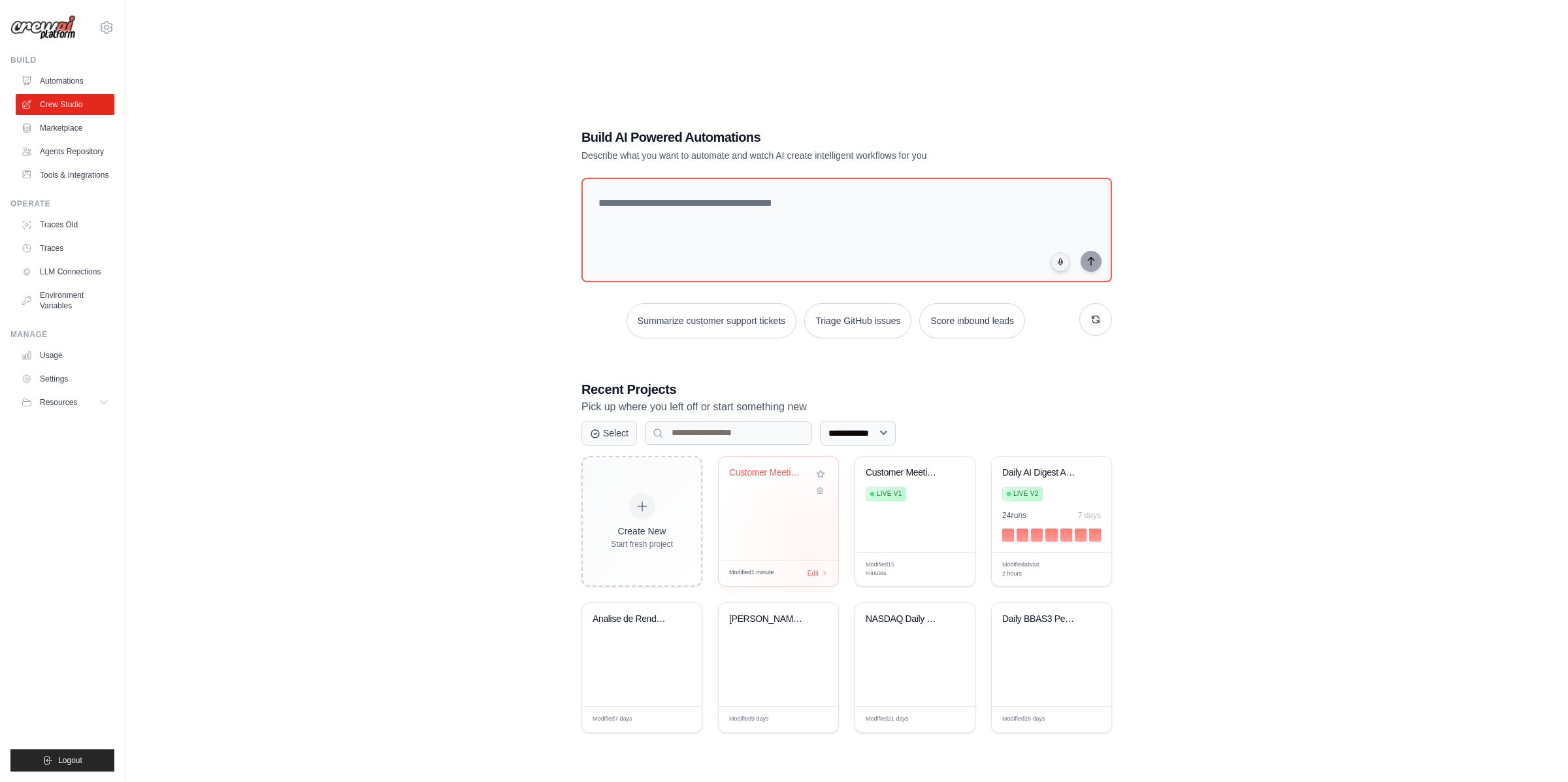
click at [811, 514] on div "Customer Meeting Intelligence & AI ..." at bounding box center [778, 508] width 119 height 103
click at [58, 229] on link "Traces Old" at bounding box center [66, 224] width 99 height 21
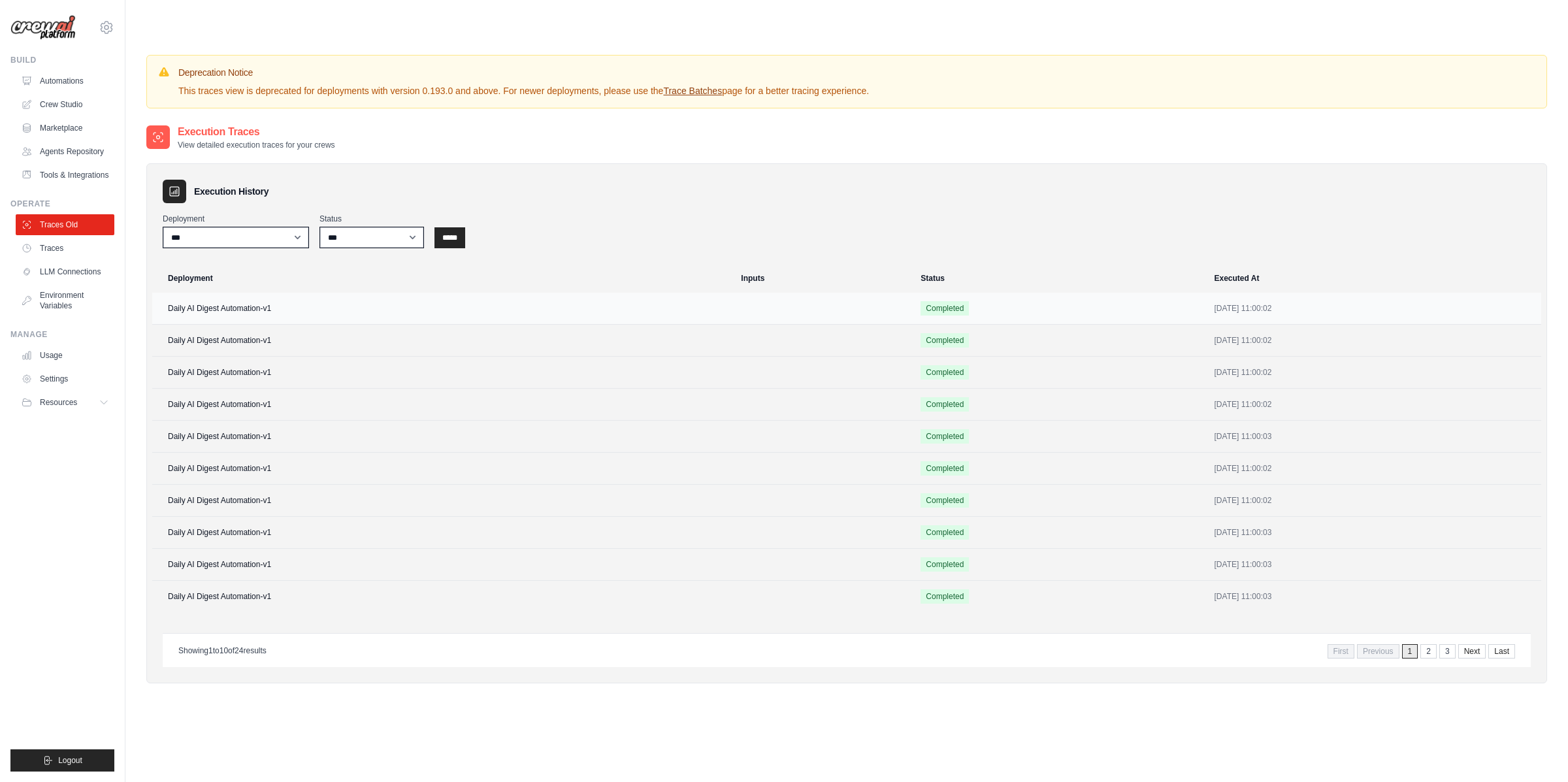
click at [733, 293] on td at bounding box center [823, 308] width 180 height 32
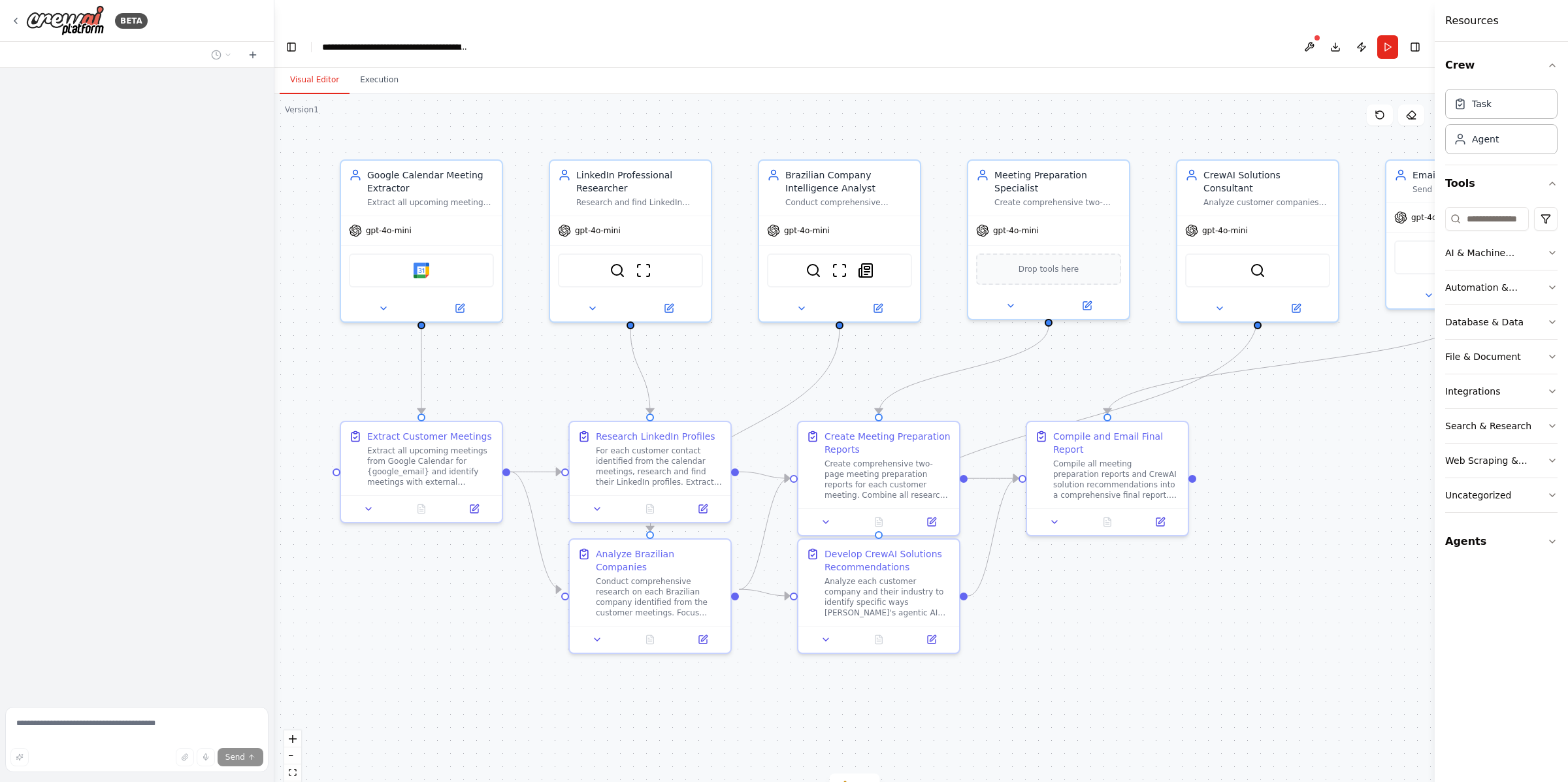
scroll to position [1644, 0]
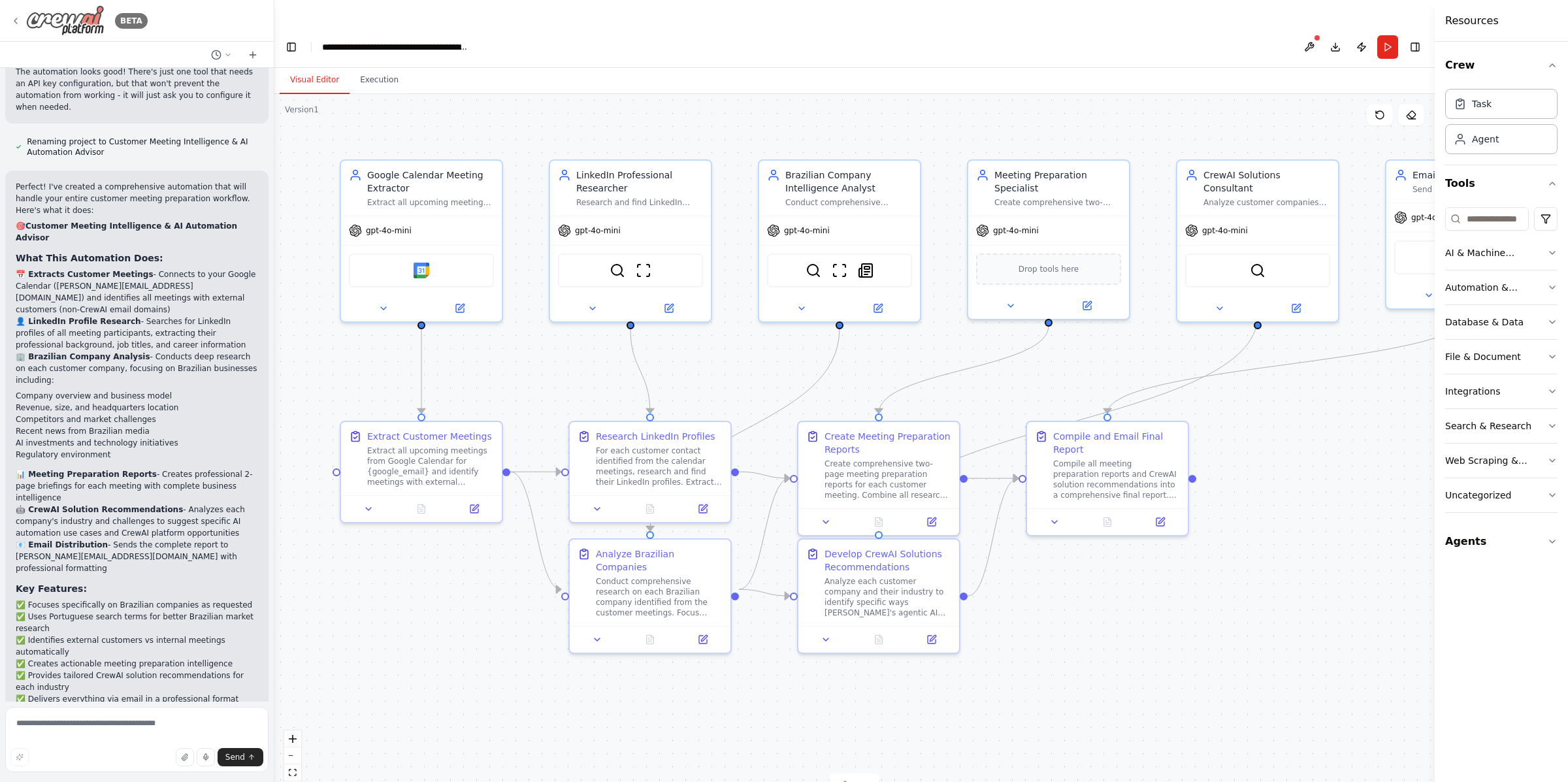
click at [13, 17] on icon at bounding box center [16, 21] width 11 height 11
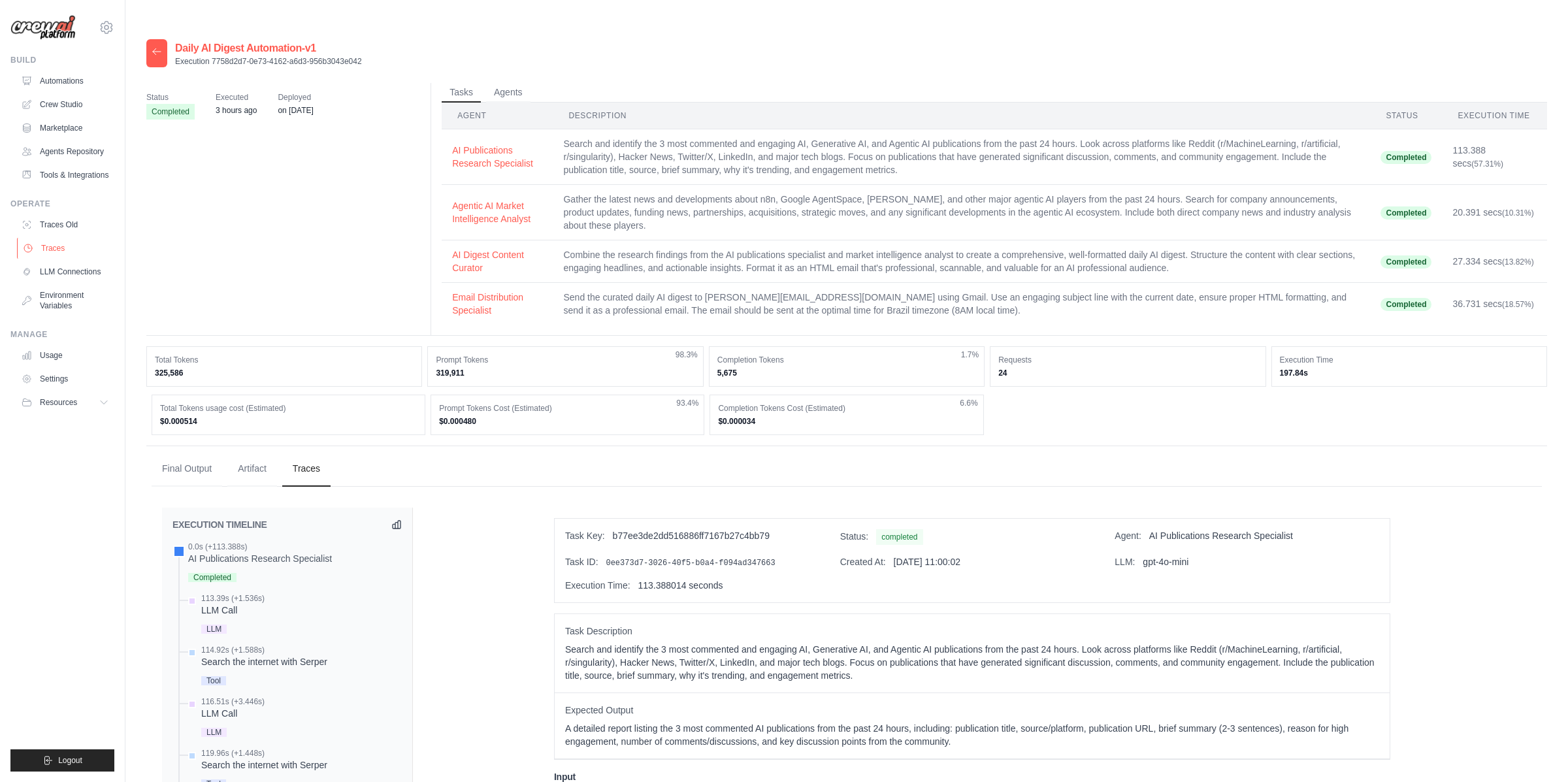
click at [46, 254] on link "Traces" at bounding box center [66, 248] width 99 height 21
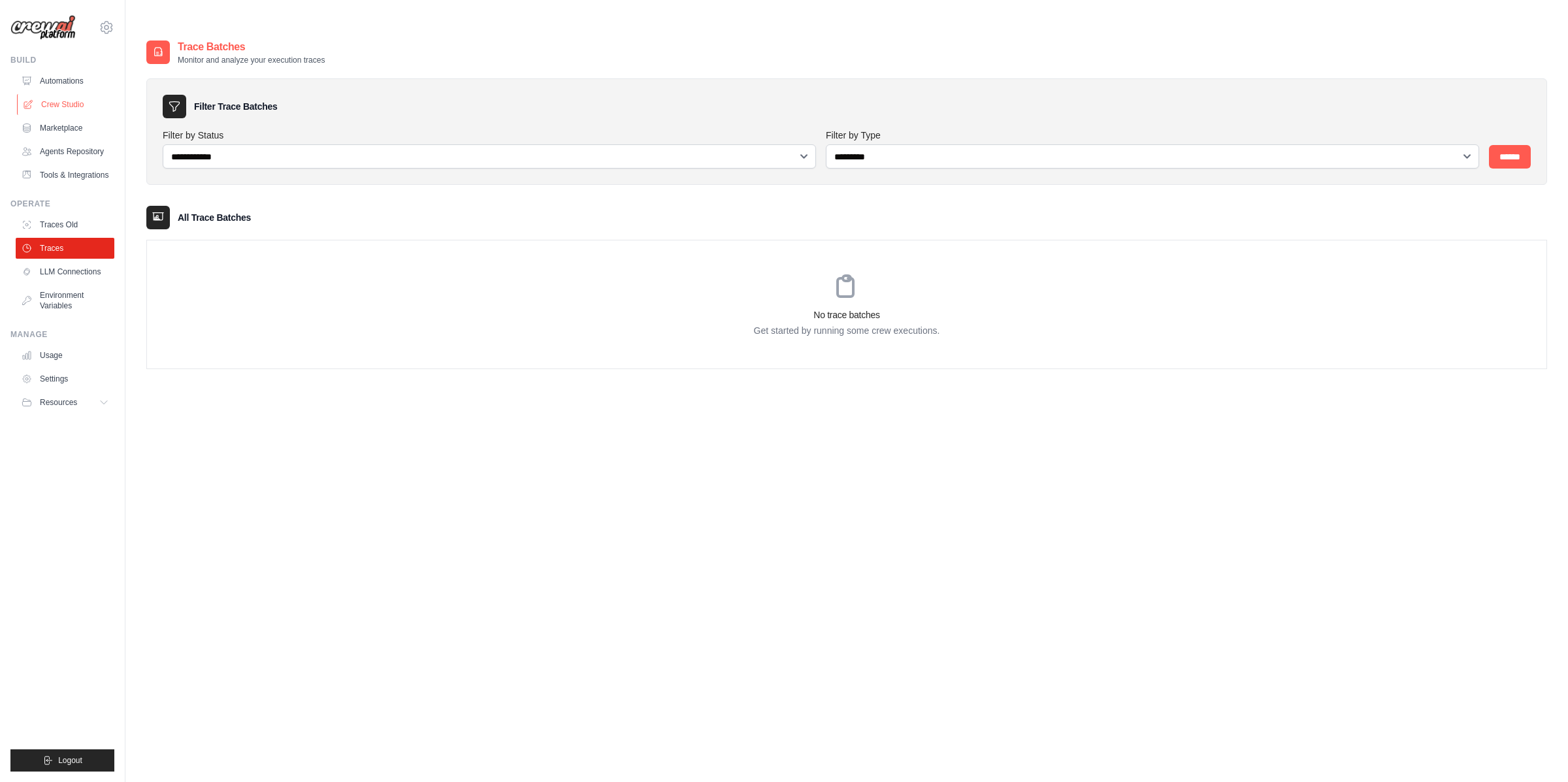
click at [75, 99] on link "Crew Studio" at bounding box center [66, 104] width 99 height 21
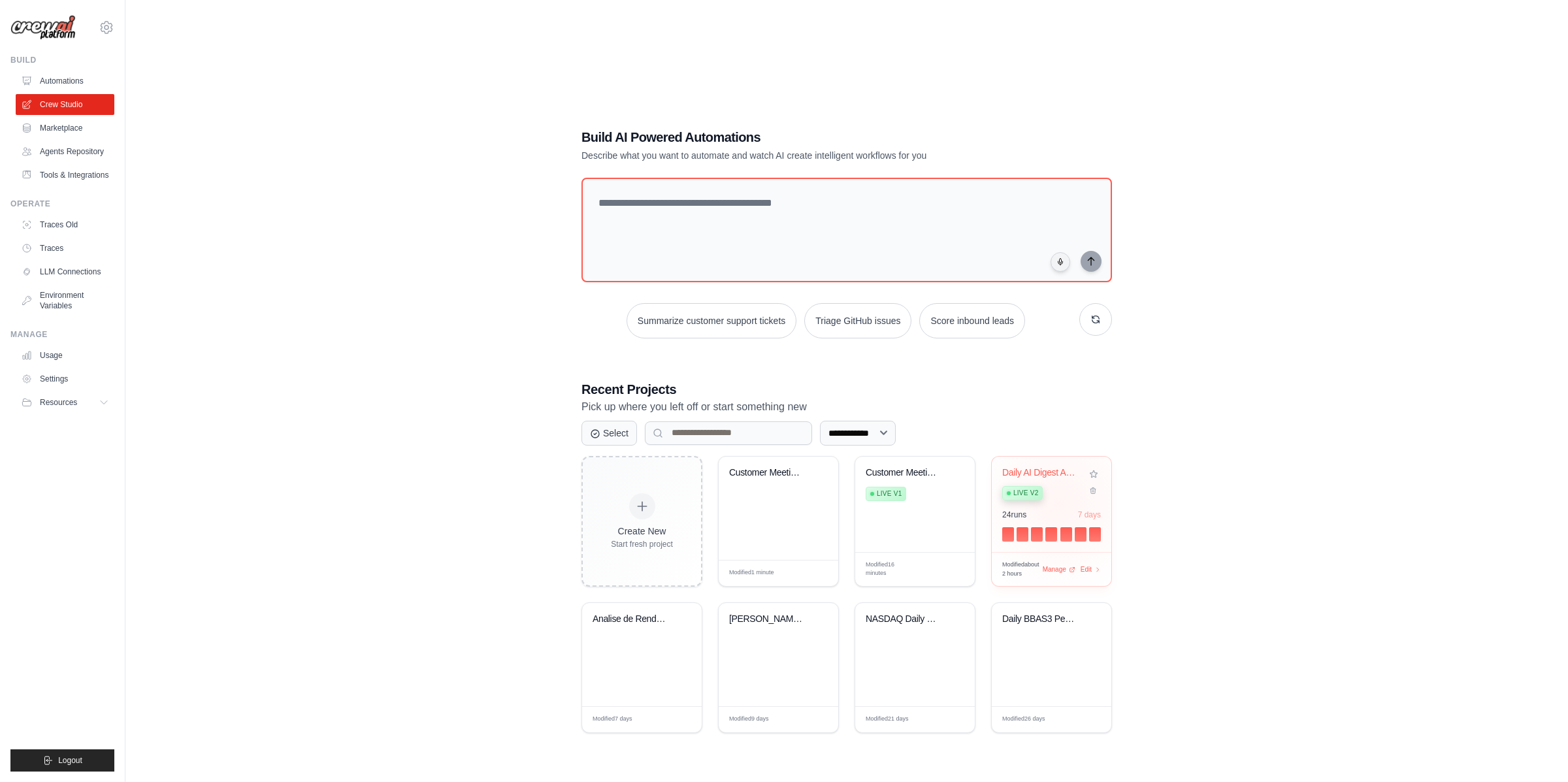
click at [1059, 477] on div "Daily AI Digest Automation Live v2" at bounding box center [1041, 487] width 79 height 40
click at [47, 104] on link "Crew Studio" at bounding box center [66, 104] width 99 height 21
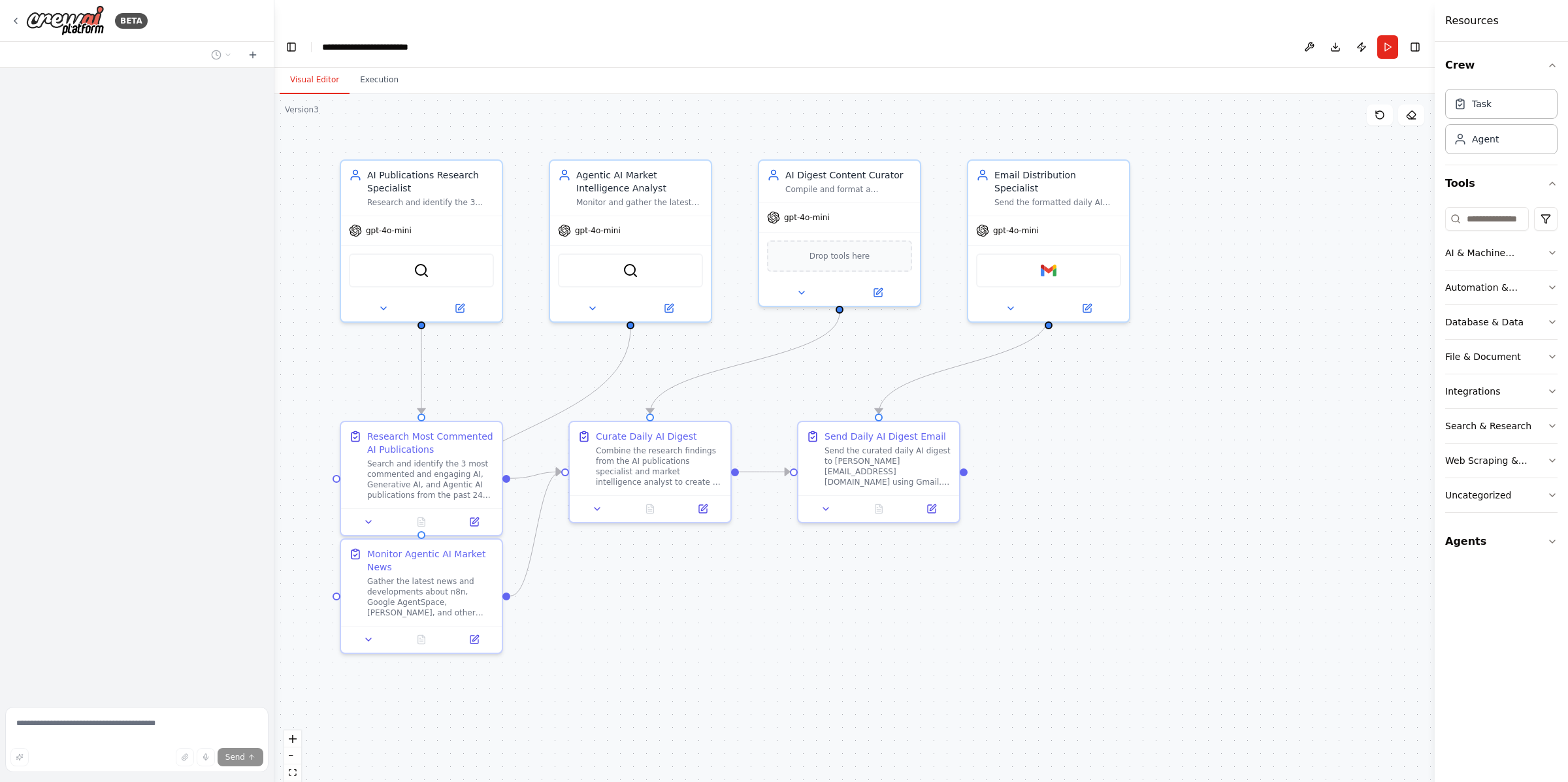
scroll to position [1552, 0]
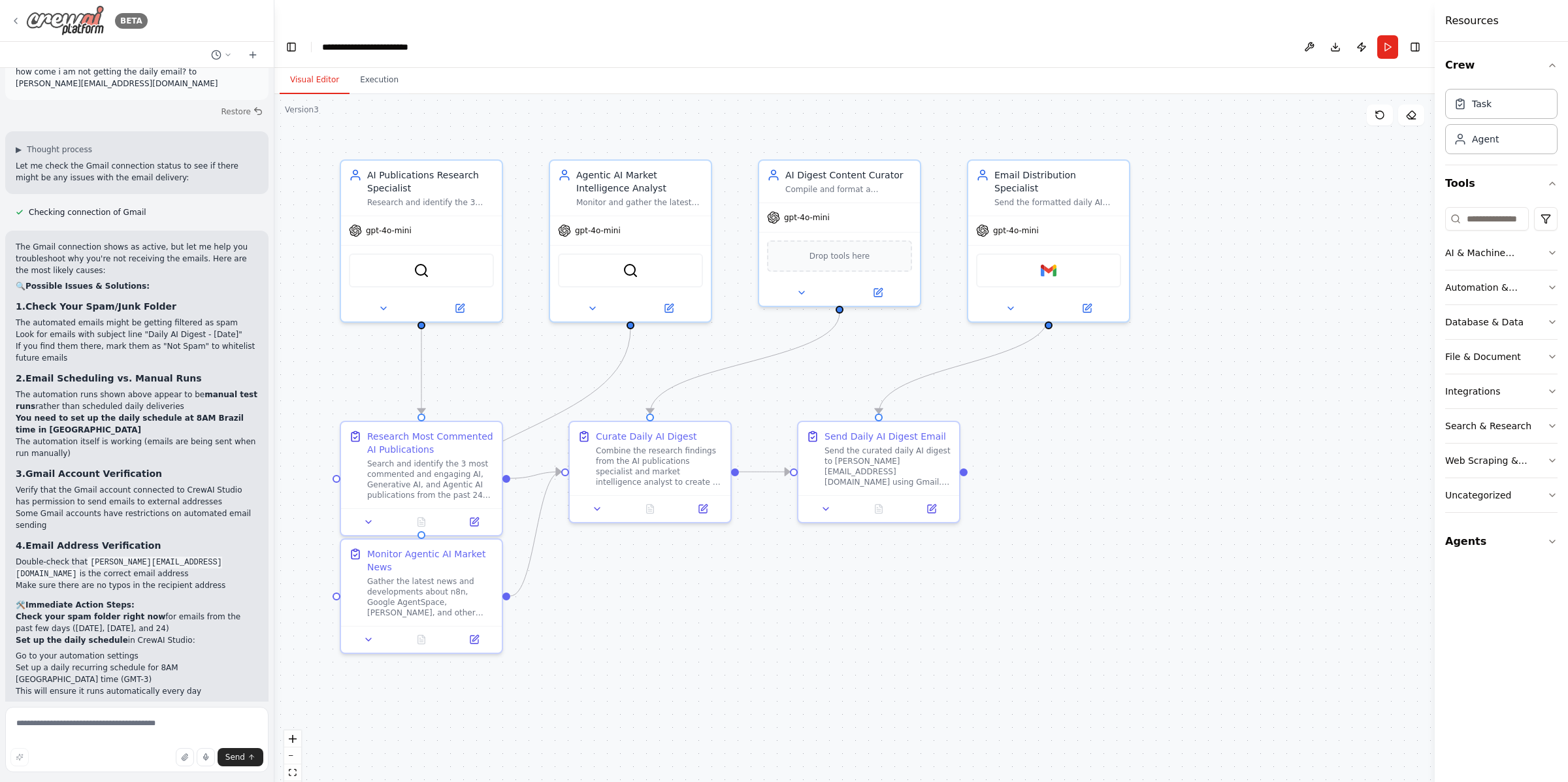
click at [20, 19] on icon at bounding box center [16, 21] width 11 height 11
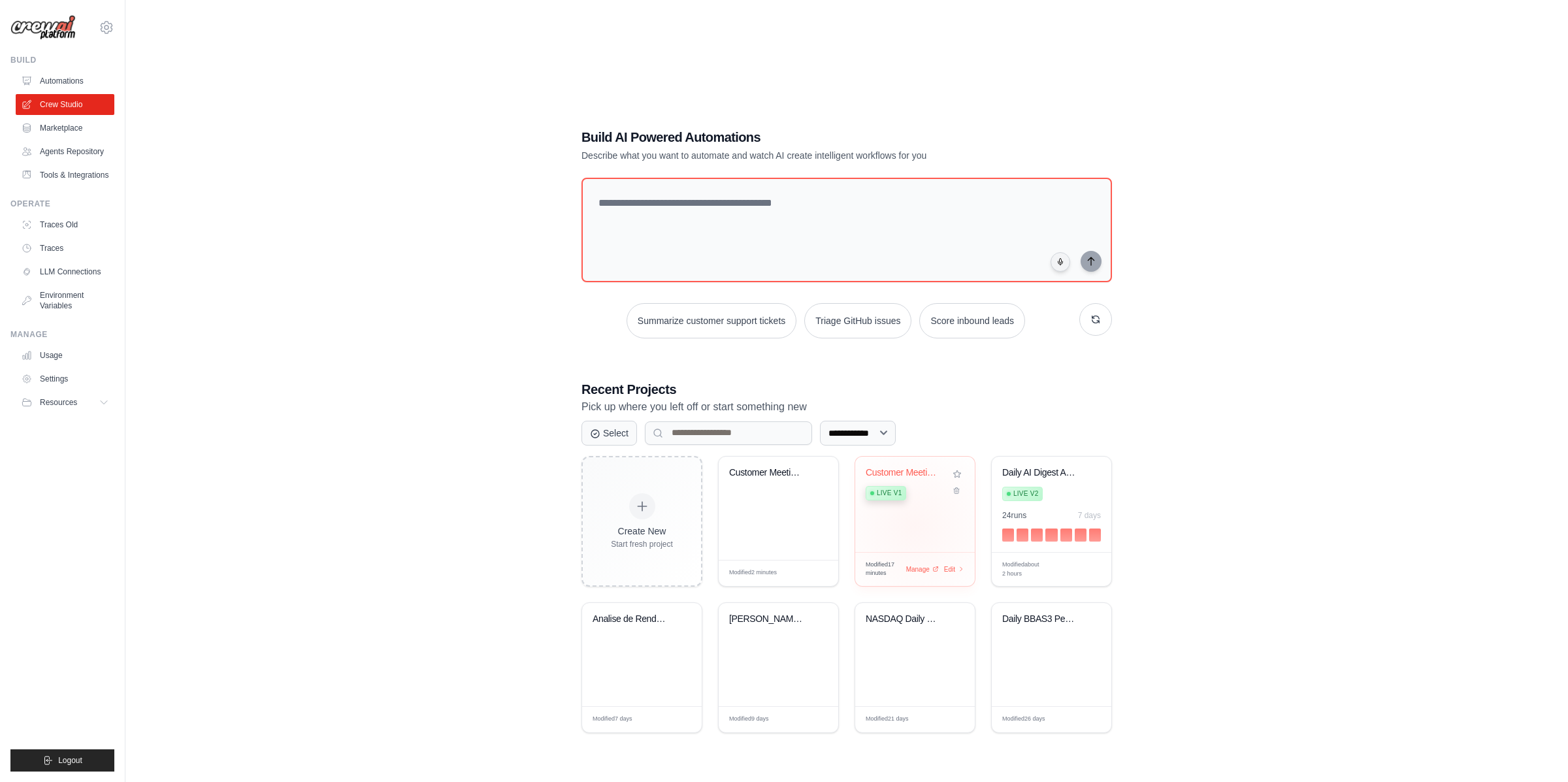
click at [914, 498] on div "Customer Meeting Preparation Intell... Live v1" at bounding box center [915, 503] width 119 height 95
click at [41, 80] on link "Automations" at bounding box center [66, 80] width 99 height 21
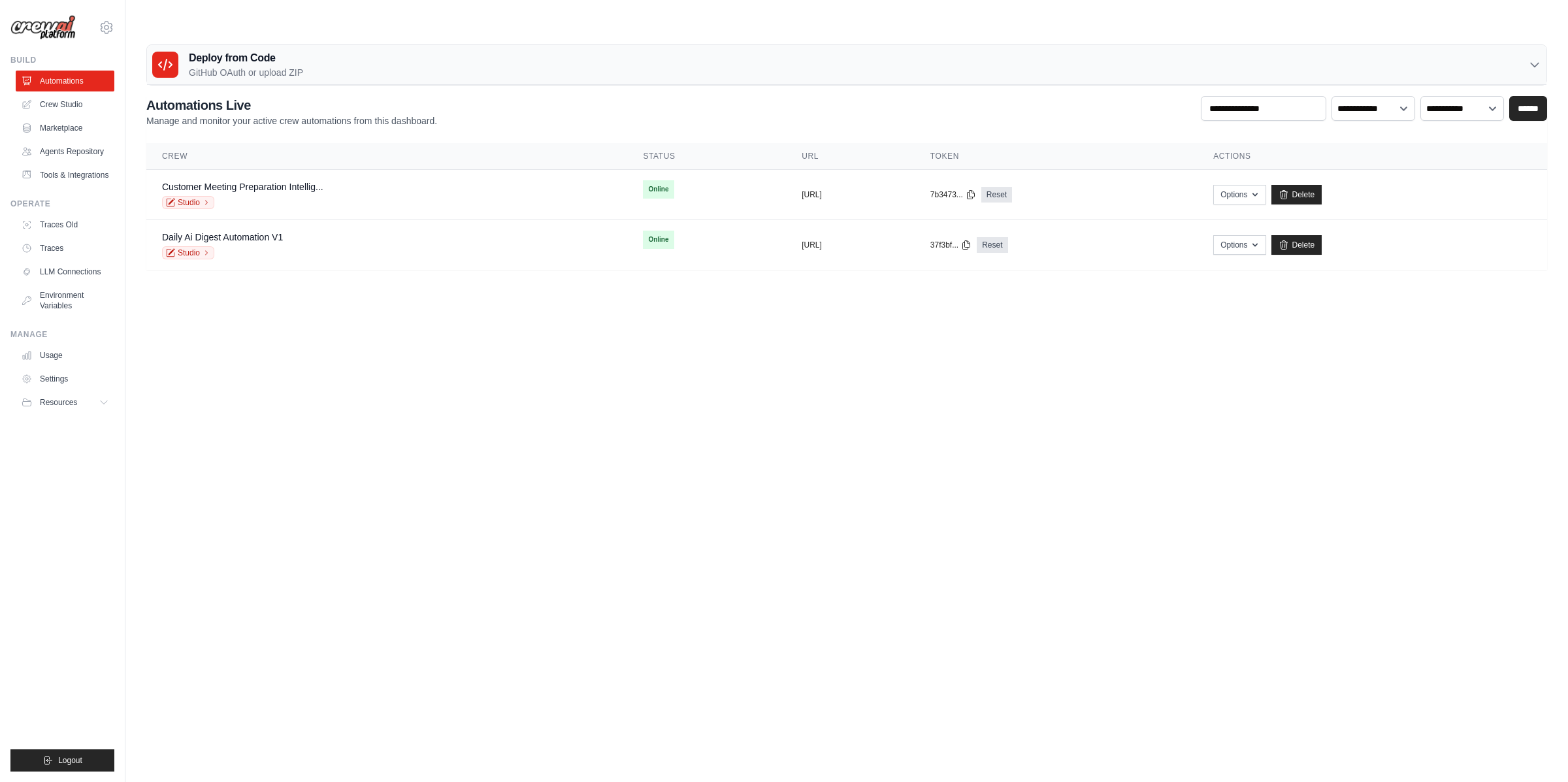
click at [50, 91] on ul "Automations Crew Studio Marketplace Agents Repository Tools & Integrations" at bounding box center [65, 128] width 99 height 115
click at [413, 45] on div "Deploy from Code GitHub OAuth or upload ZIP" at bounding box center [846, 65] width 1400 height 40
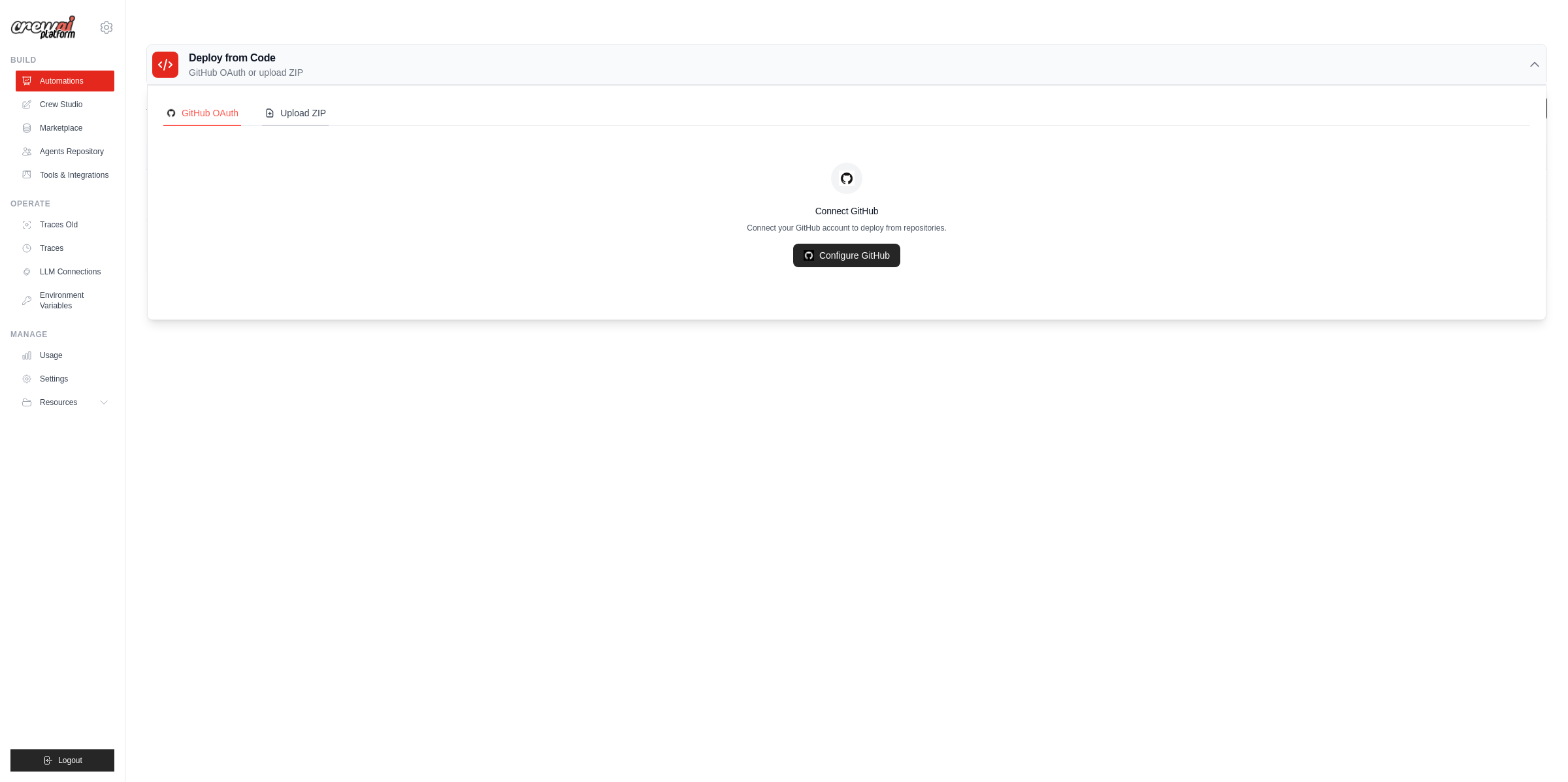
click at [319, 106] on div "Upload ZIP" at bounding box center [295, 113] width 61 height 13
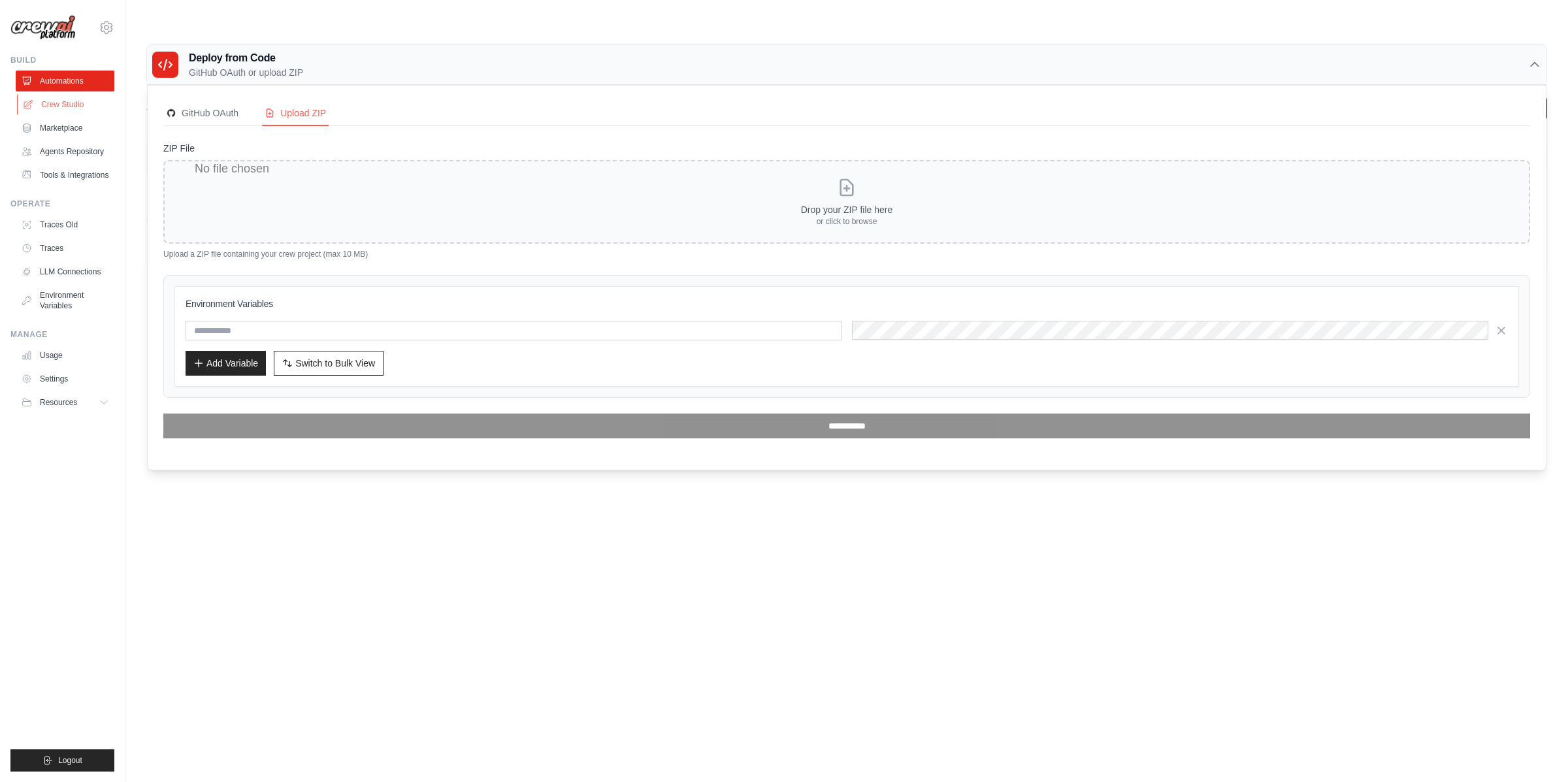
click at [58, 100] on link "Crew Studio" at bounding box center [66, 104] width 99 height 21
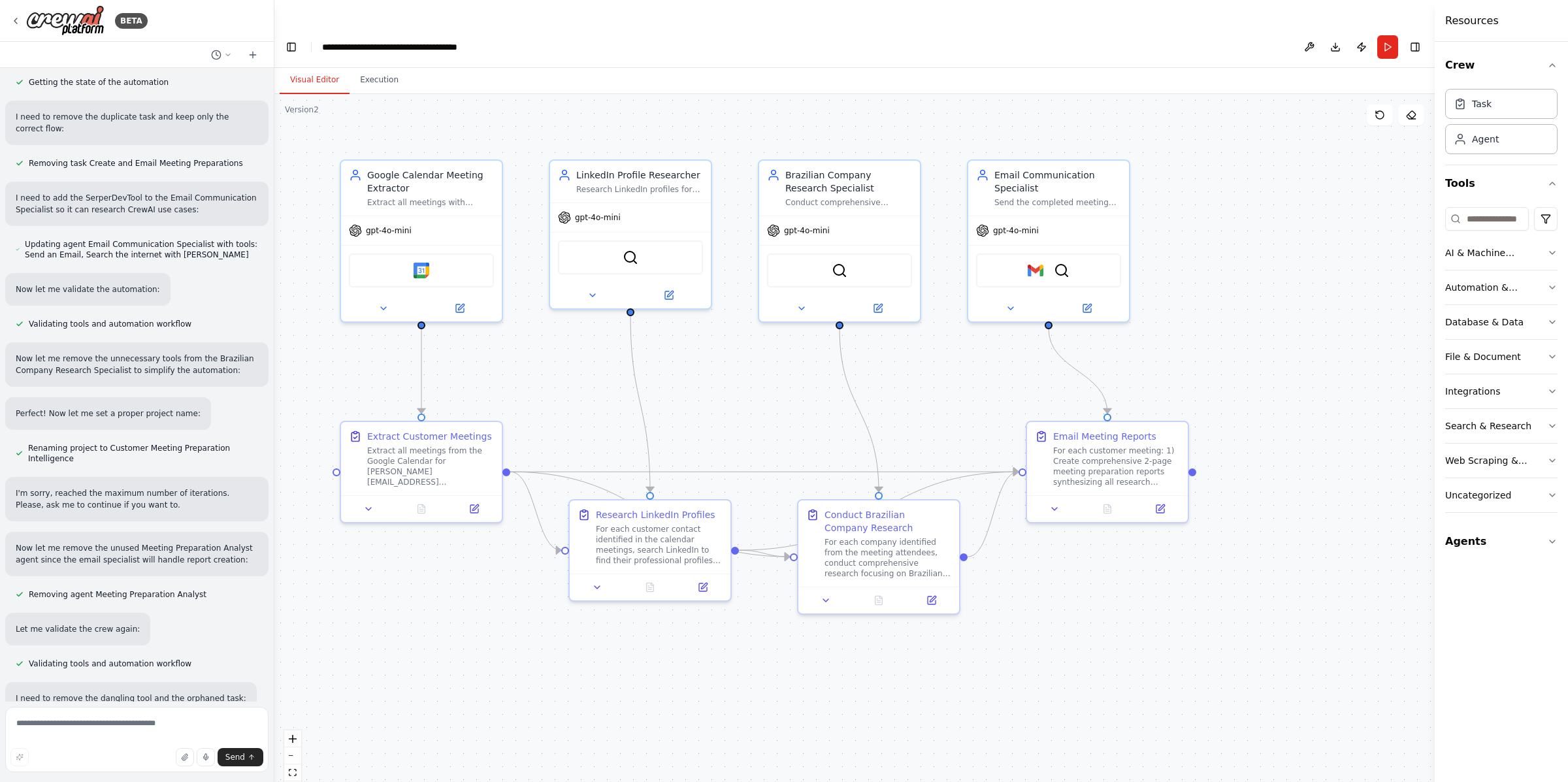
scroll to position [2222, 0]
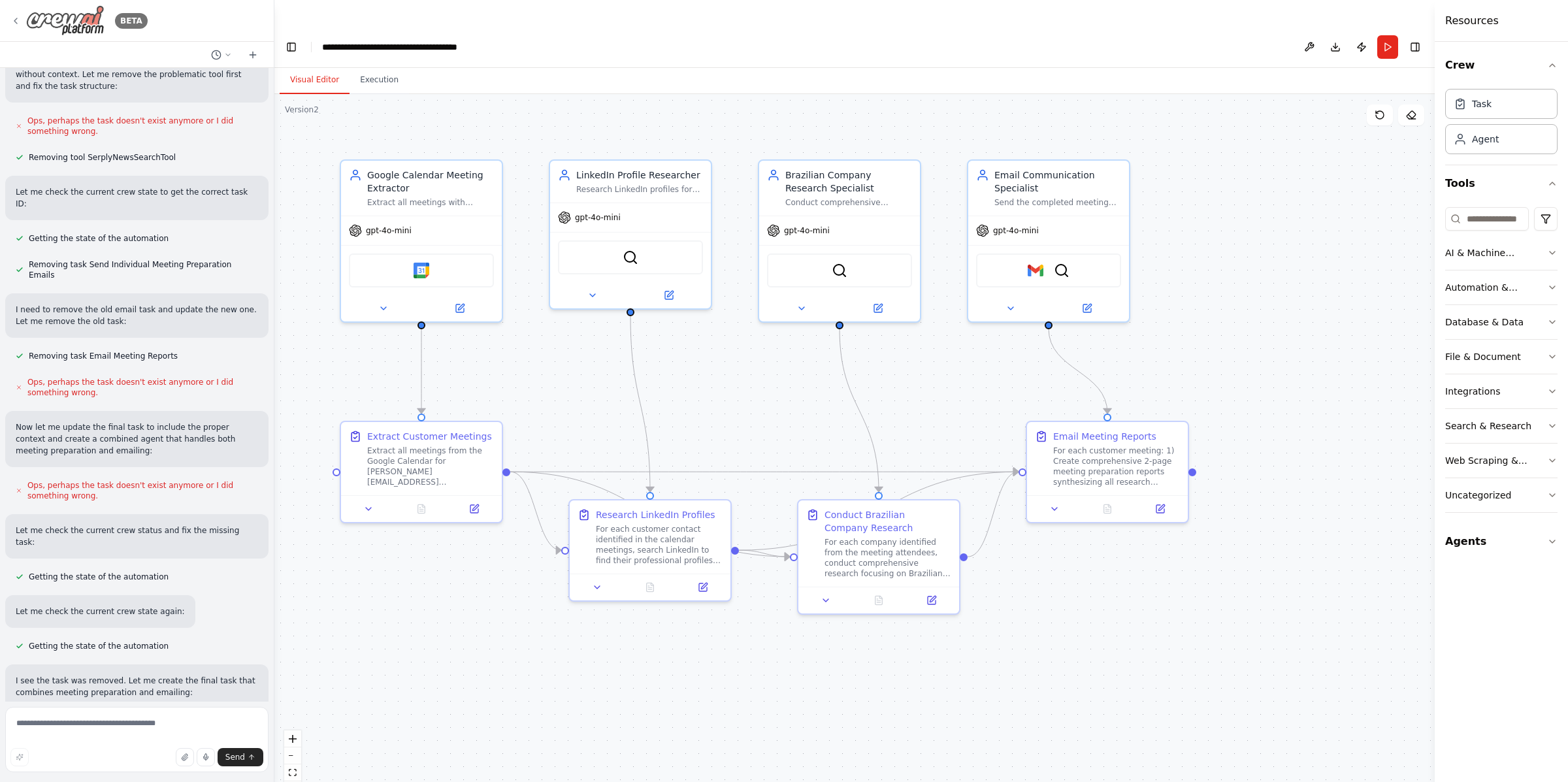
click at [17, 23] on icon at bounding box center [16, 21] width 11 height 11
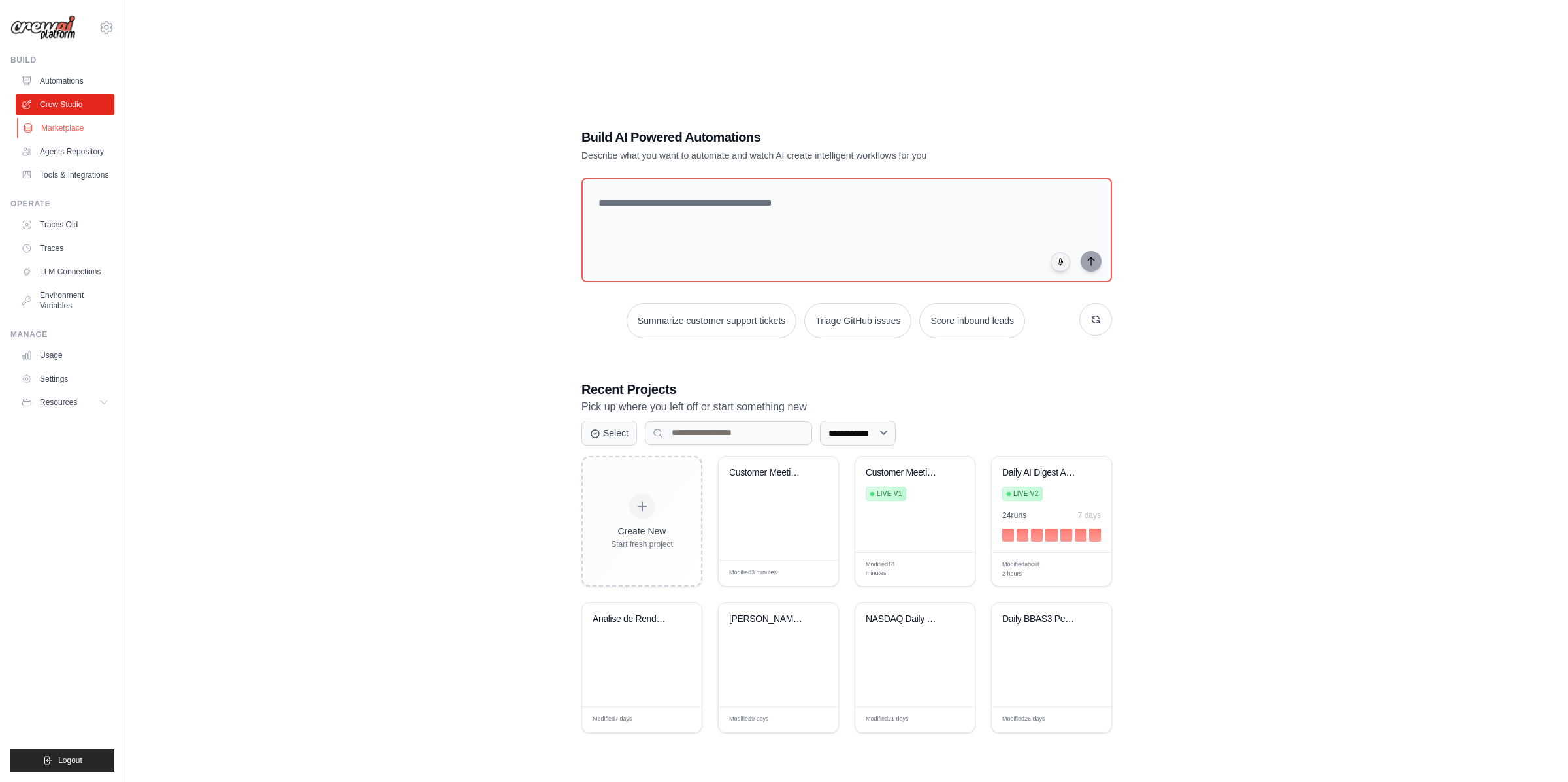
click at [58, 137] on link "Marketplace" at bounding box center [66, 128] width 99 height 21
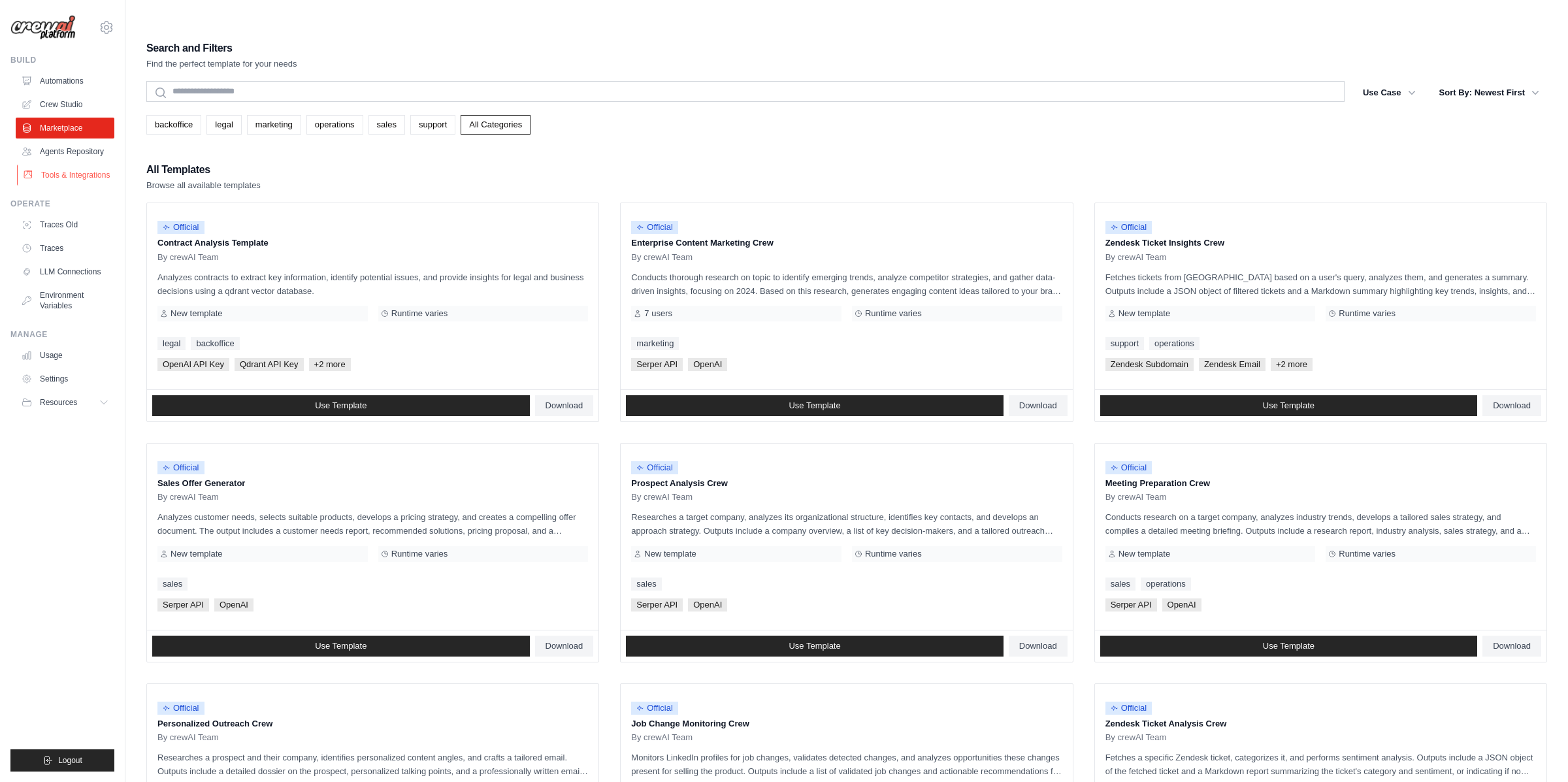
click at [79, 175] on link "Tools & Integrations" at bounding box center [66, 174] width 99 height 21
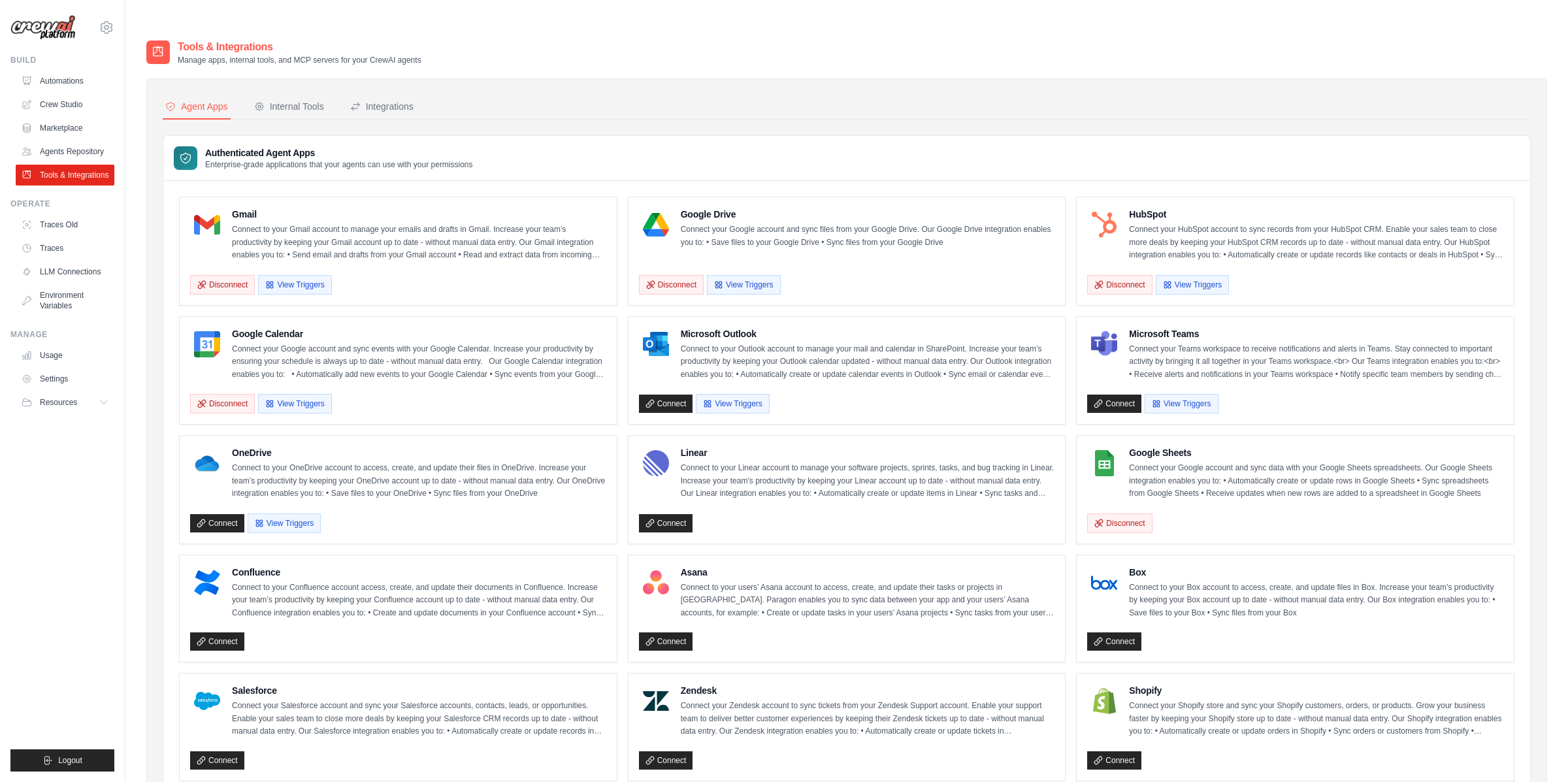
click at [1222, 342] on p "Connect your Teams workspace to receive notifications and alerts in Teams. Stay…" at bounding box center [1316, 362] width 374 height 38
